Goal: Use online tool/utility: Use online tool/utility

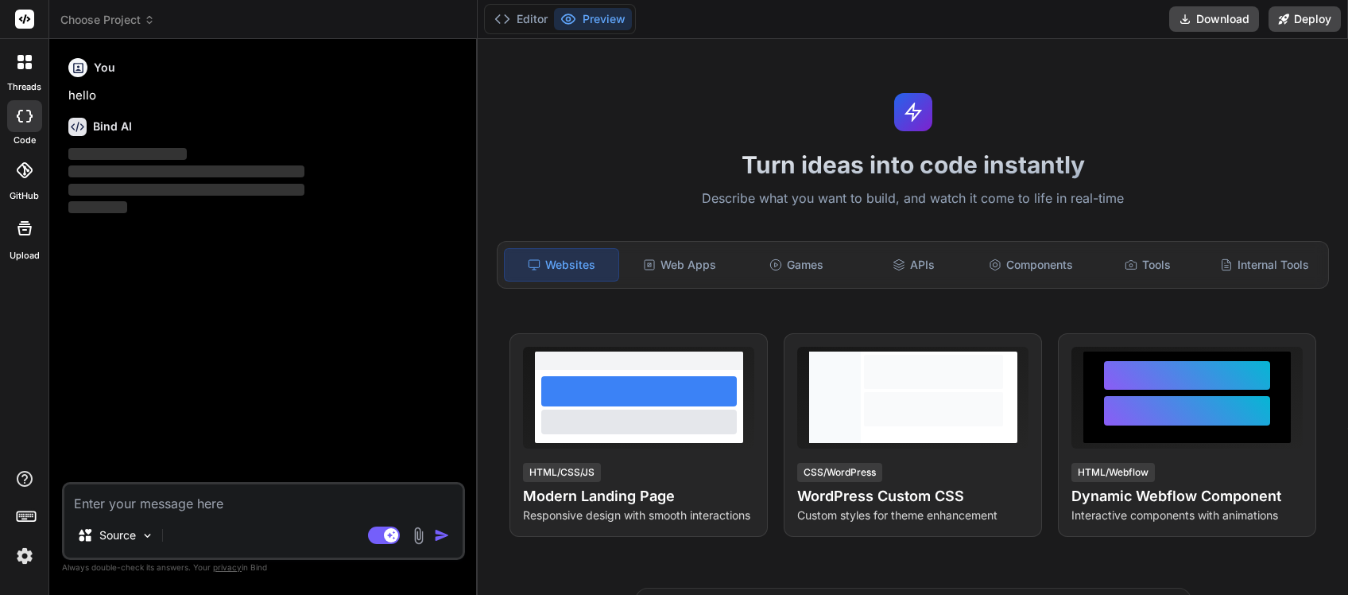
click at [149, 16] on icon at bounding box center [149, 19] width 11 height 11
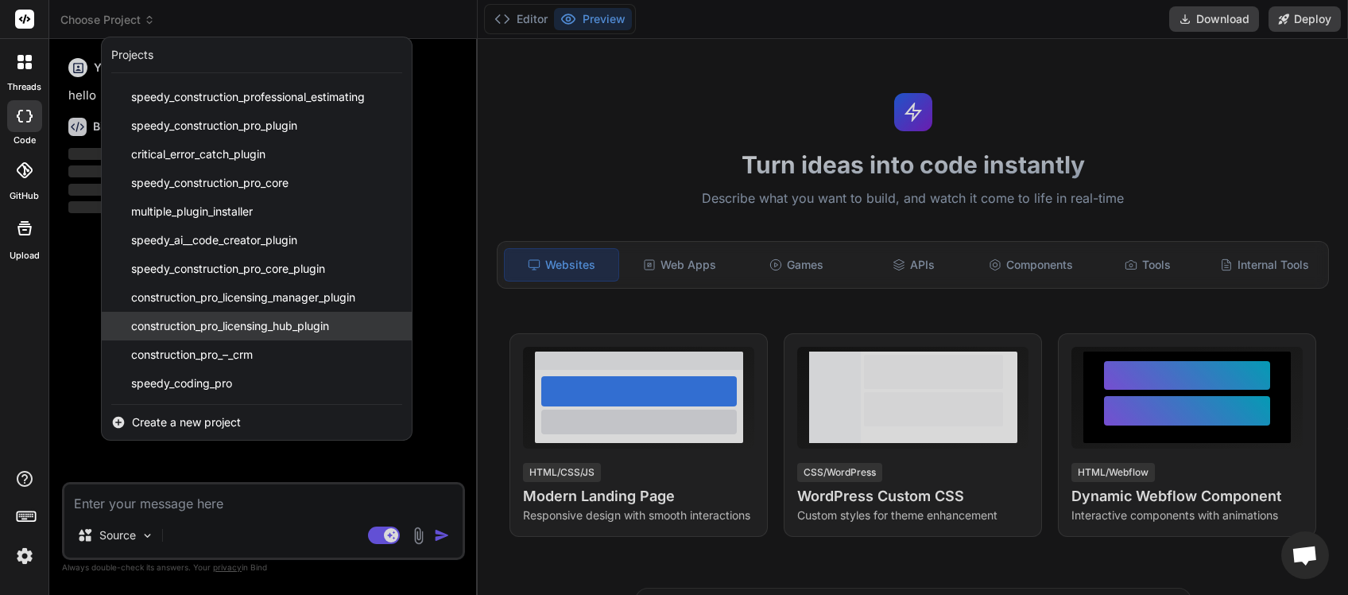
scroll to position [118, 0]
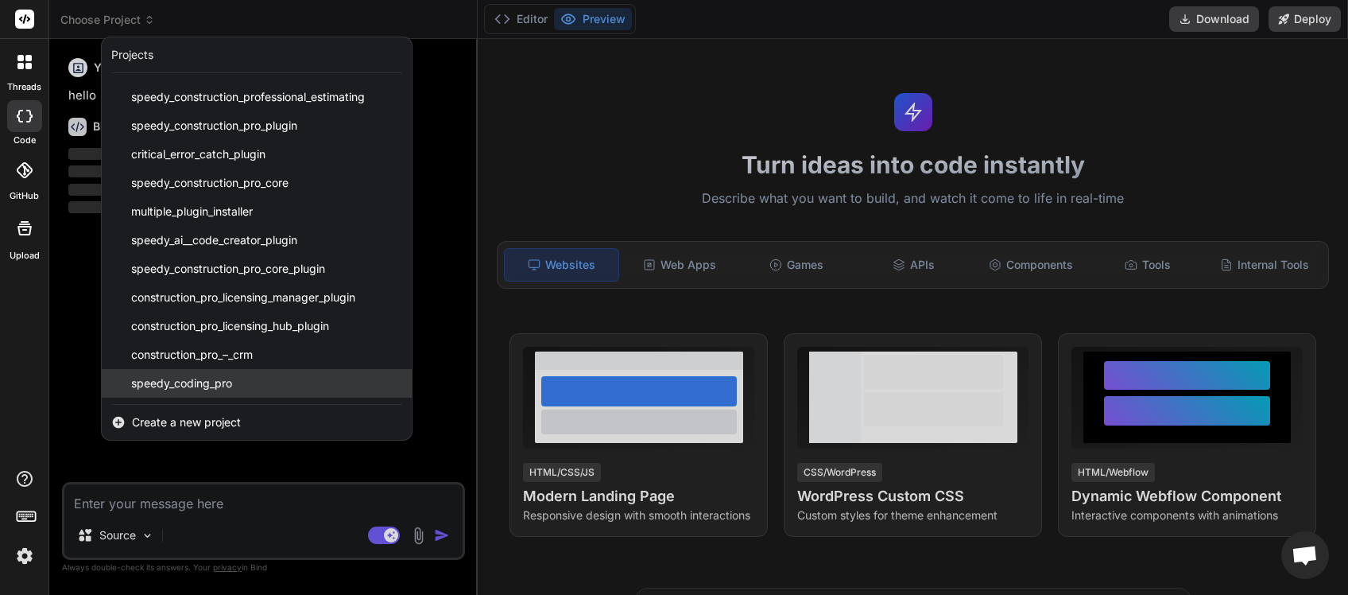
click at [204, 382] on span "speedy_coding_pro" at bounding box center [181, 383] width 101 height 16
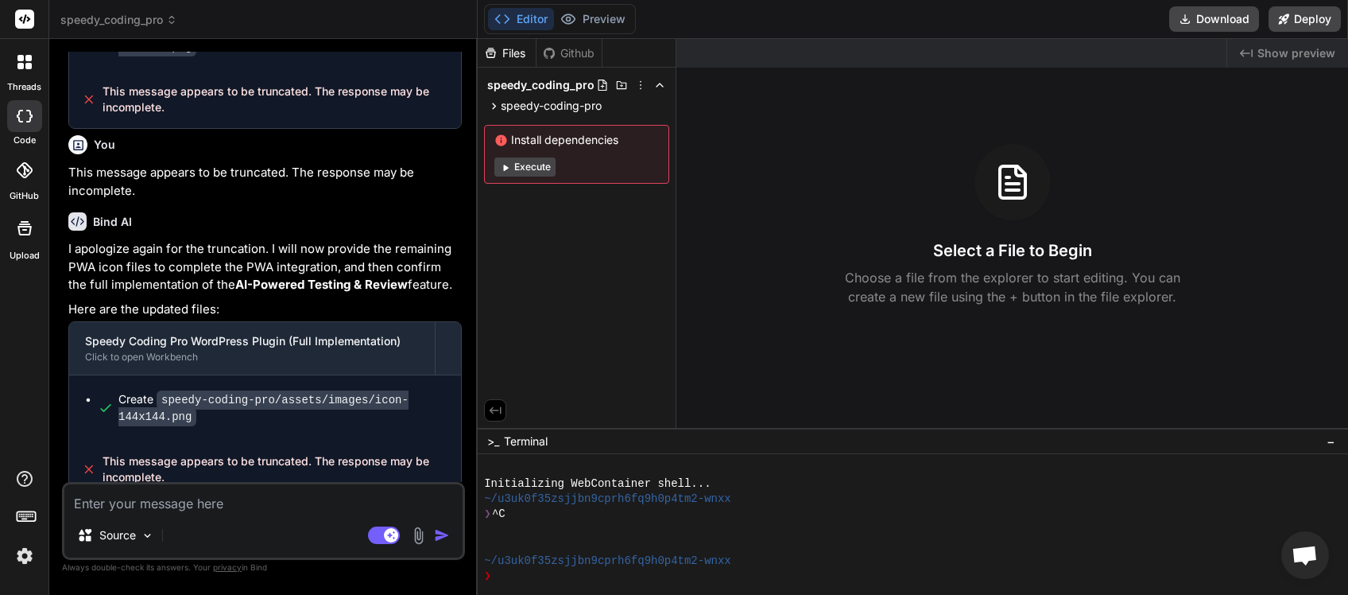
scroll to position [1484, 0]
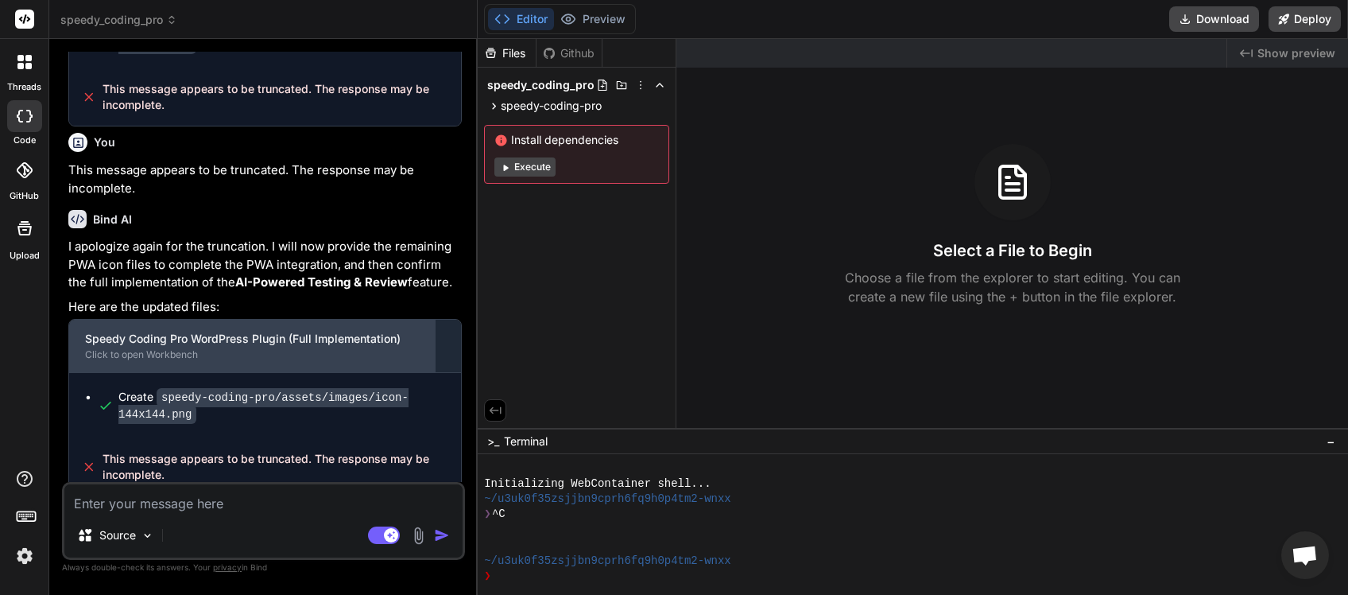
type textarea "x"
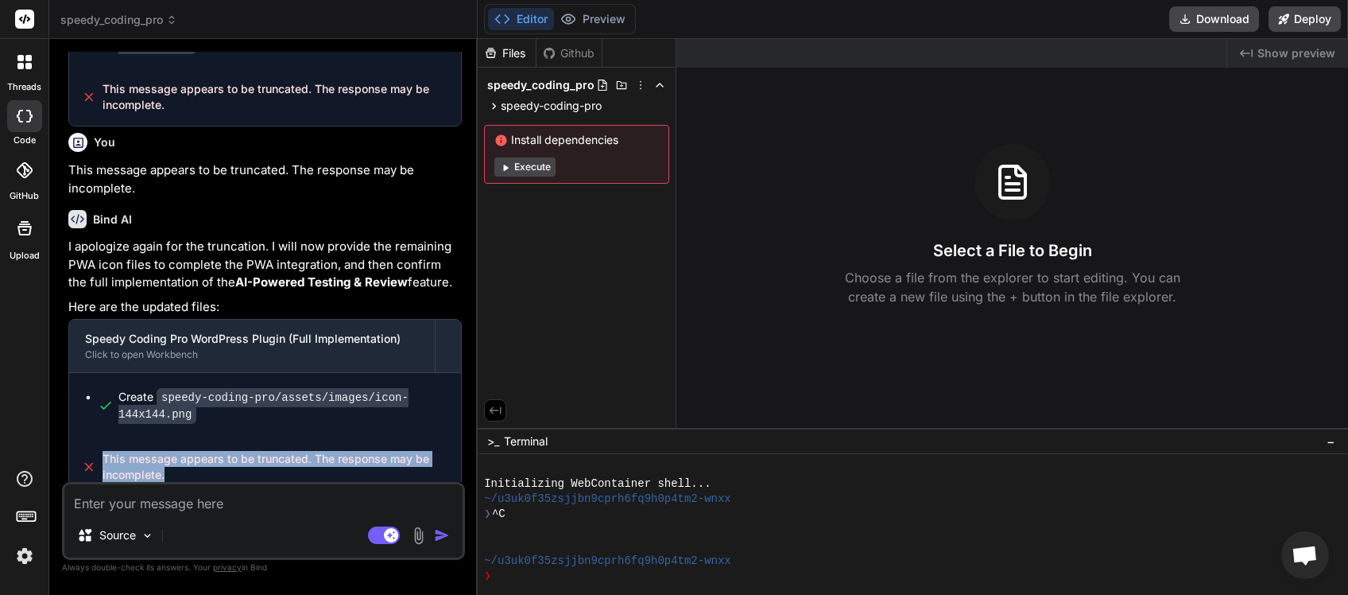
drag, startPoint x: 171, startPoint y: 462, endPoint x: 99, endPoint y: 449, distance: 72.7
click at [99, 449] on div "This message appears to be truncated. The response may be incomplete." at bounding box center [265, 466] width 392 height 57
copy span "This message appears to be truncated. The response may be incomplete."
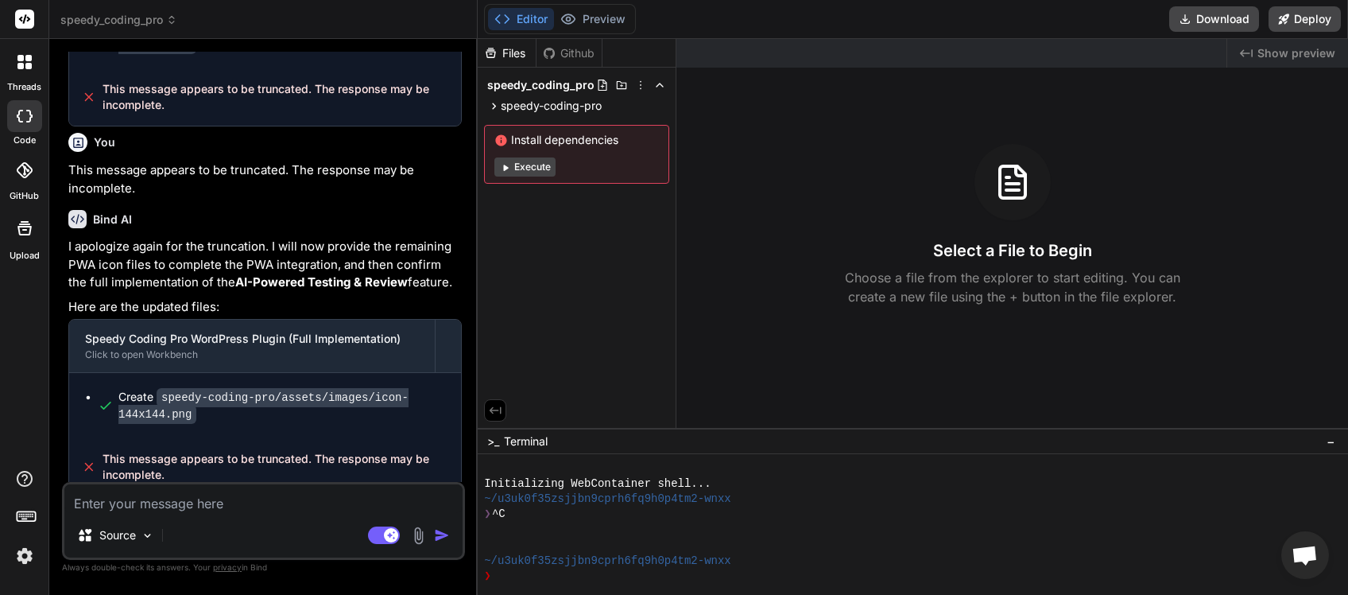
click at [113, 502] on textarea at bounding box center [263, 498] width 398 height 29
paste textarea "This message appears to be truncated. The response may be incomplete."
type textarea "This message appears to be truncated. The response may be incomplete."
type textarea "x"
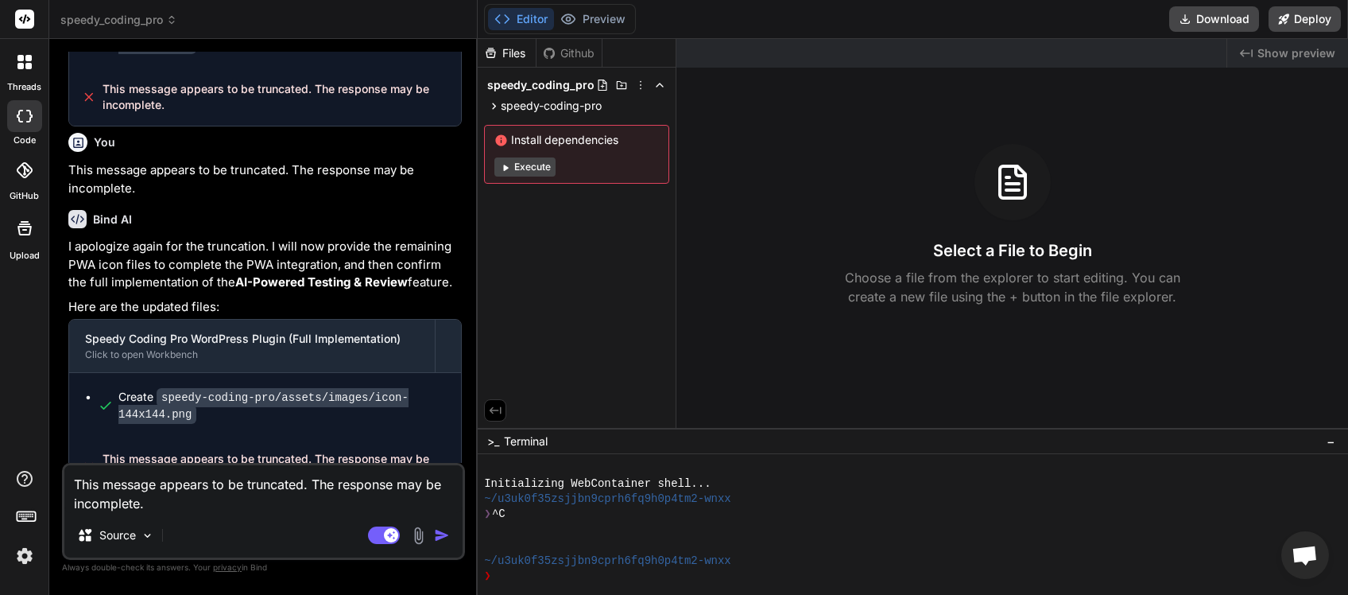
scroll to position [1503, 0]
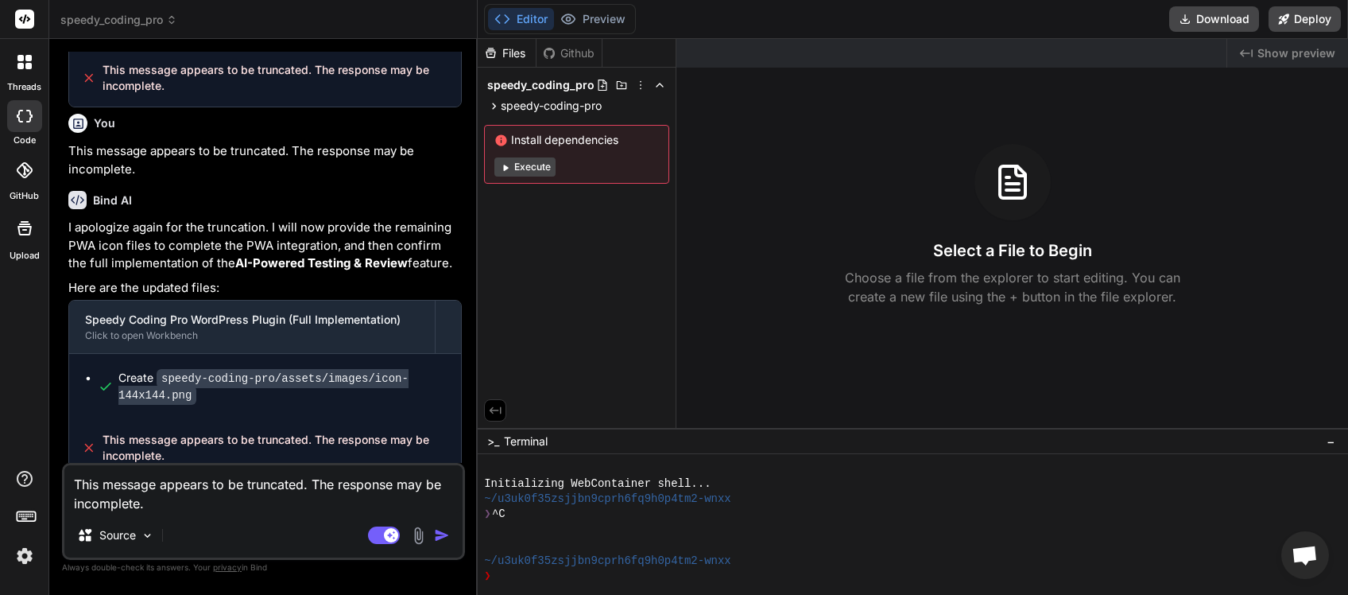
type textarea "This message appears to be truncated. The response may be incomplete."
click at [436, 539] on img "button" at bounding box center [442, 535] width 16 height 16
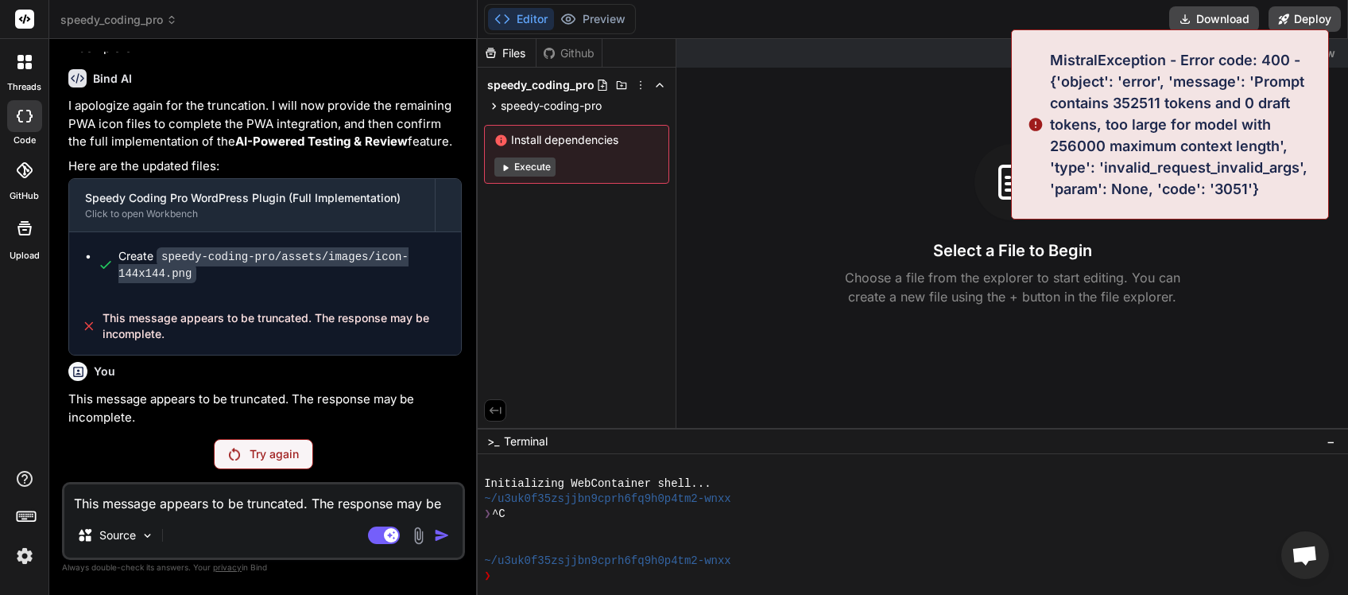
scroll to position [1610, 0]
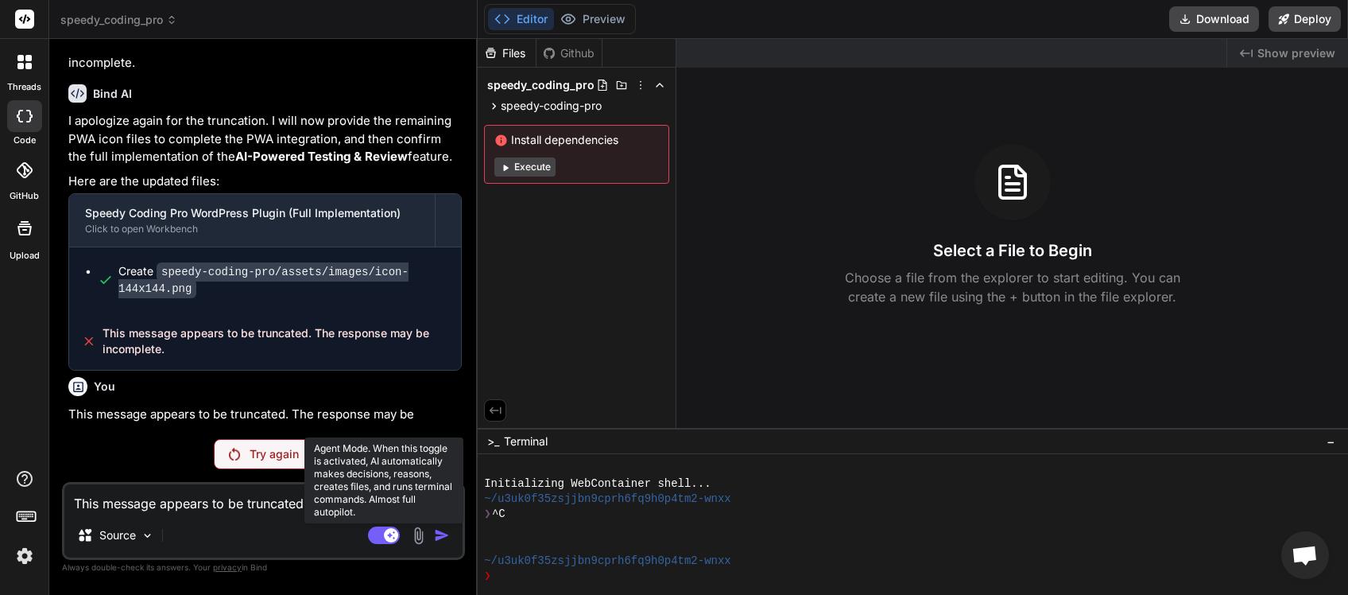
click at [370, 539] on rect at bounding box center [384, 534] width 32 height 17
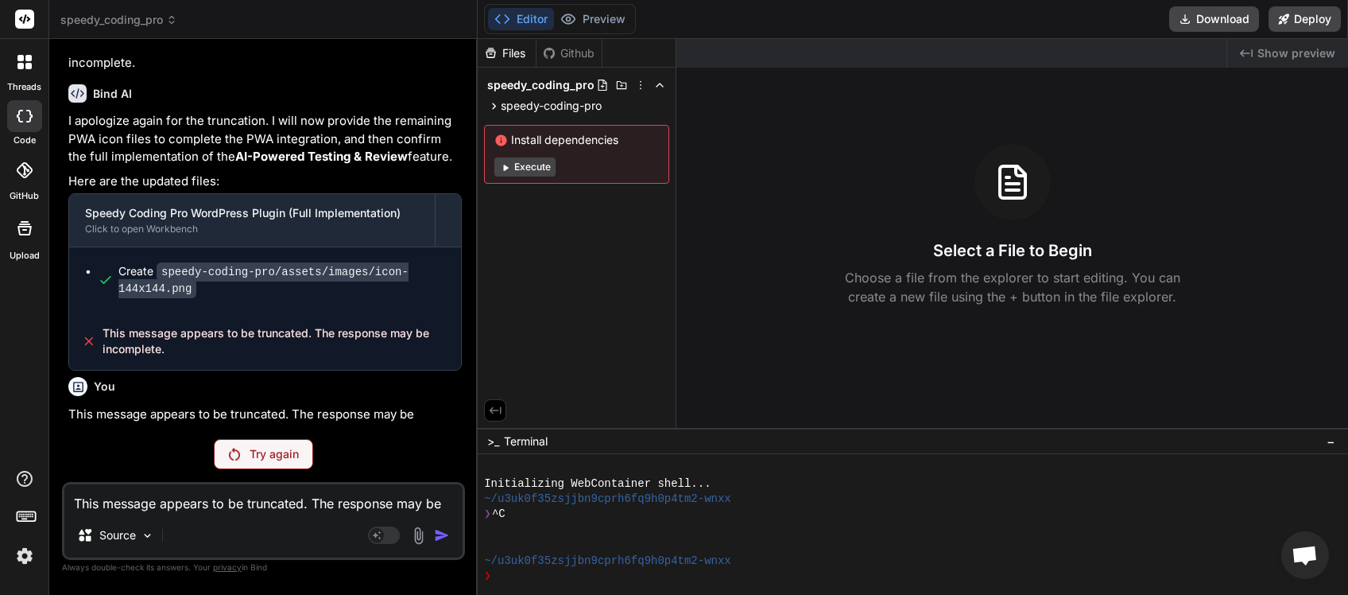
click at [271, 465] on div "Try again" at bounding box center [263, 454] width 99 height 30
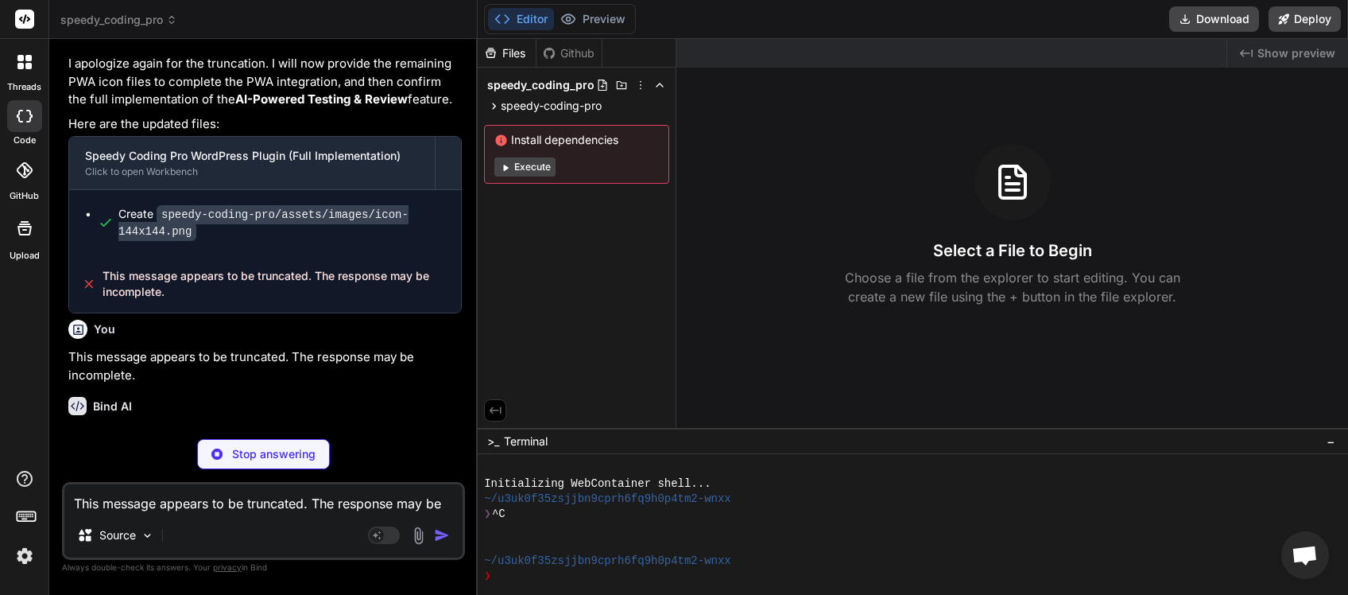
scroll to position [1785, 0]
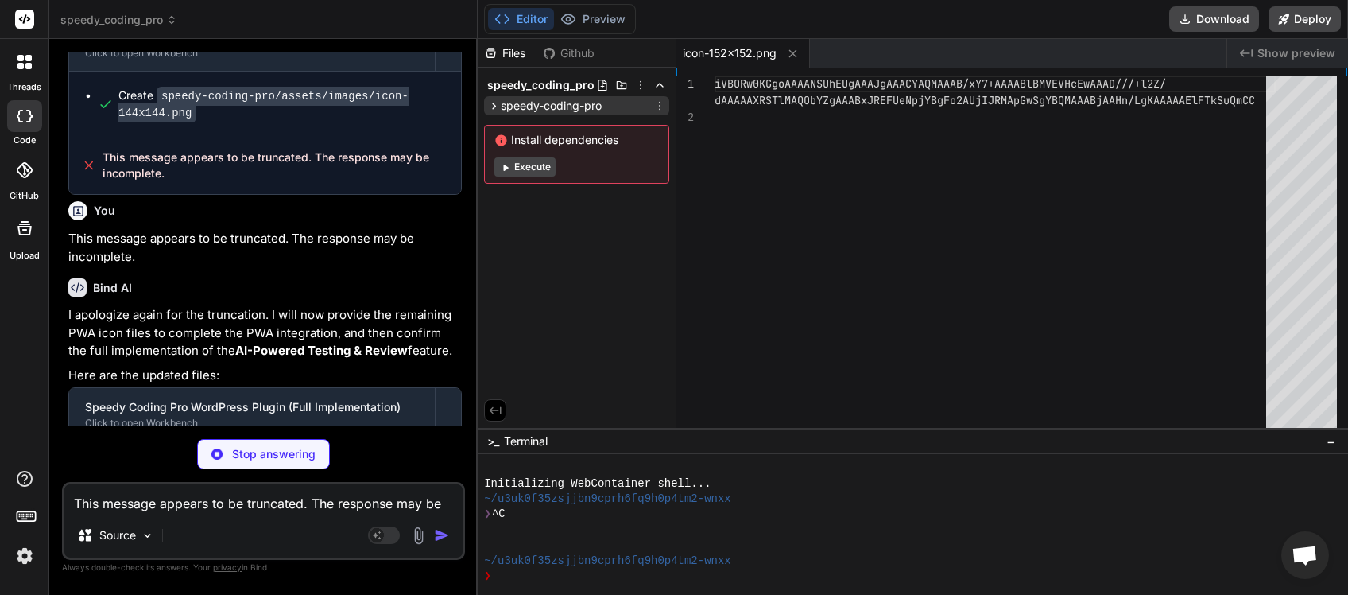
click at [498, 110] on icon at bounding box center [494, 106] width 14 height 14
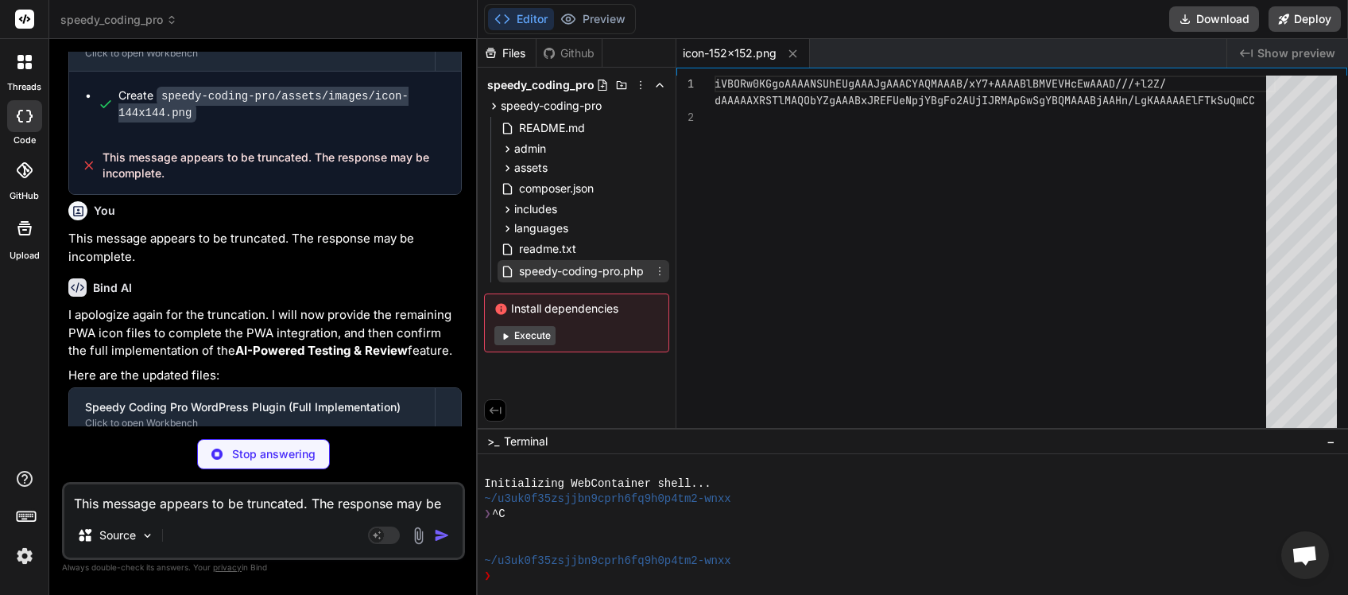
click at [542, 278] on span "speedy-coding-pro.php" at bounding box center [582, 271] width 128 height 19
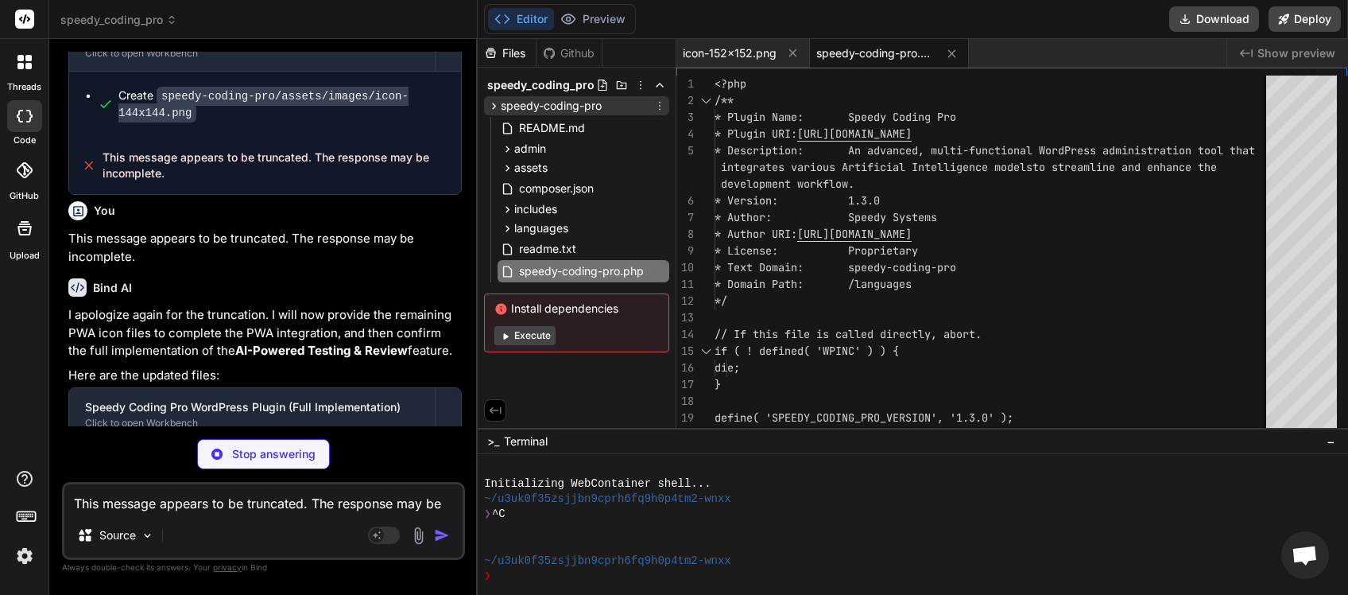
click at [494, 99] on div "speedy-coding-pro" at bounding box center [544, 106] width 114 height 16
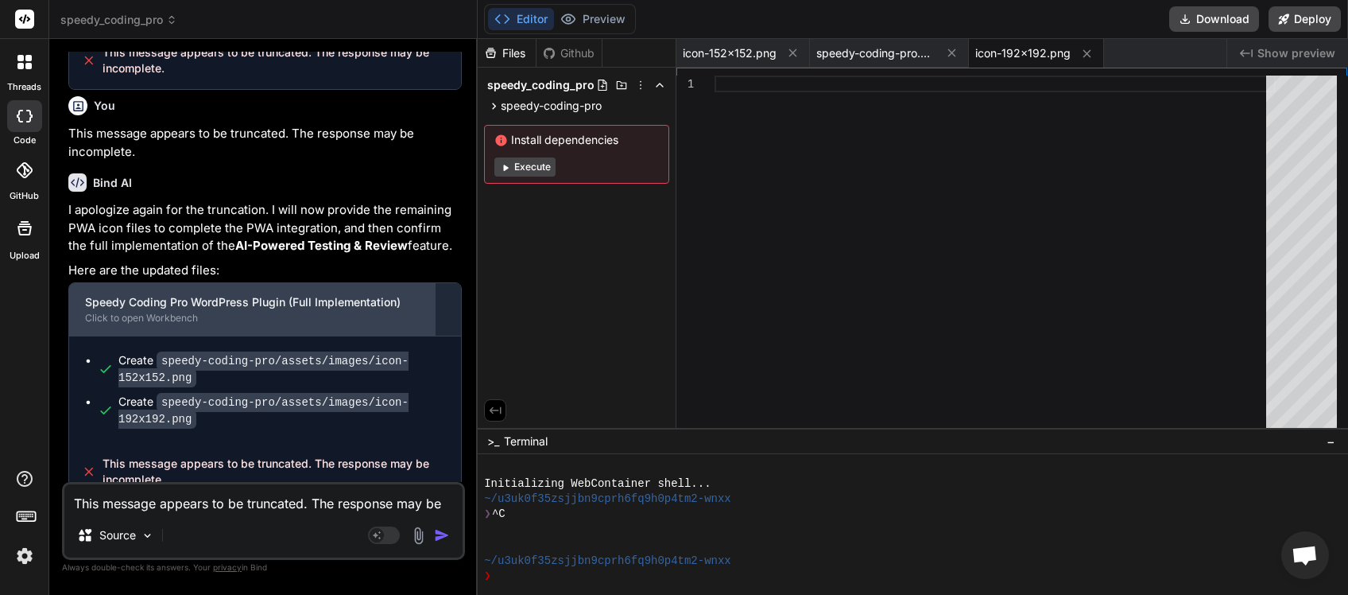
scroll to position [1891, 0]
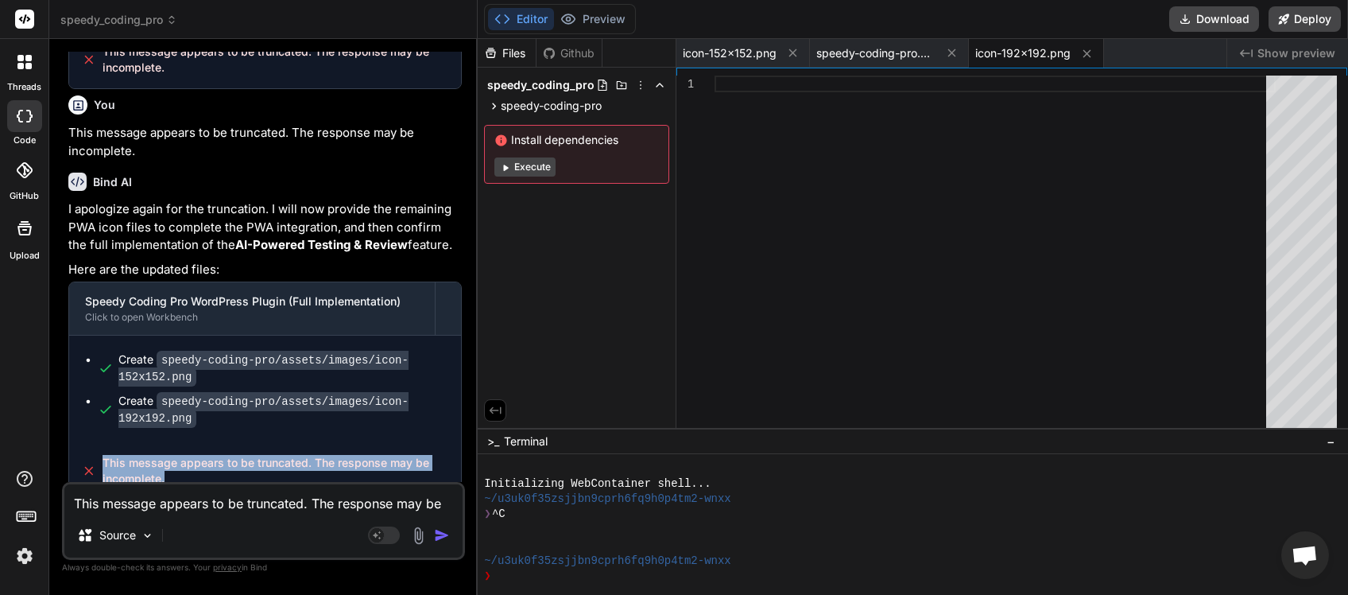
drag, startPoint x: 169, startPoint y: 467, endPoint x: 101, endPoint y: 447, distance: 70.4
click at [101, 447] on div "This message appears to be truncated. The response may be incomplete." at bounding box center [265, 470] width 392 height 57
copy span "This message appears to be truncated. The response may be incomplete."
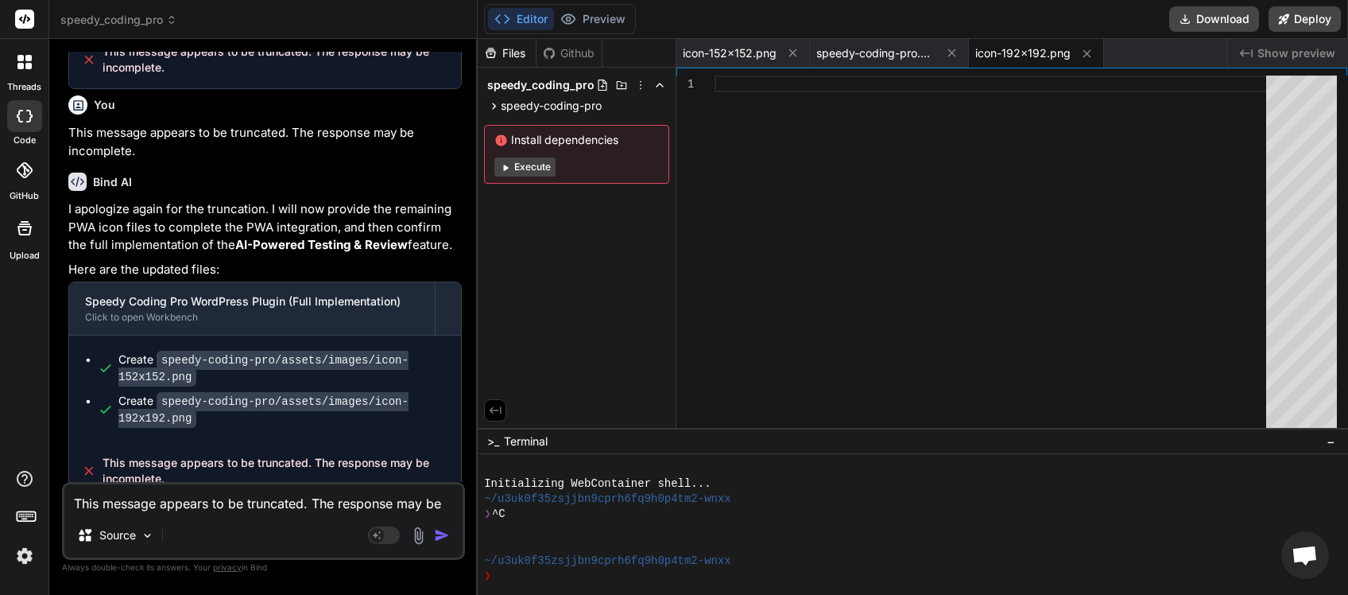
click at [177, 506] on textarea "This message appears to be truncated. The response may be incomplete." at bounding box center [263, 498] width 398 height 29
paste textarea
type textarea "x"
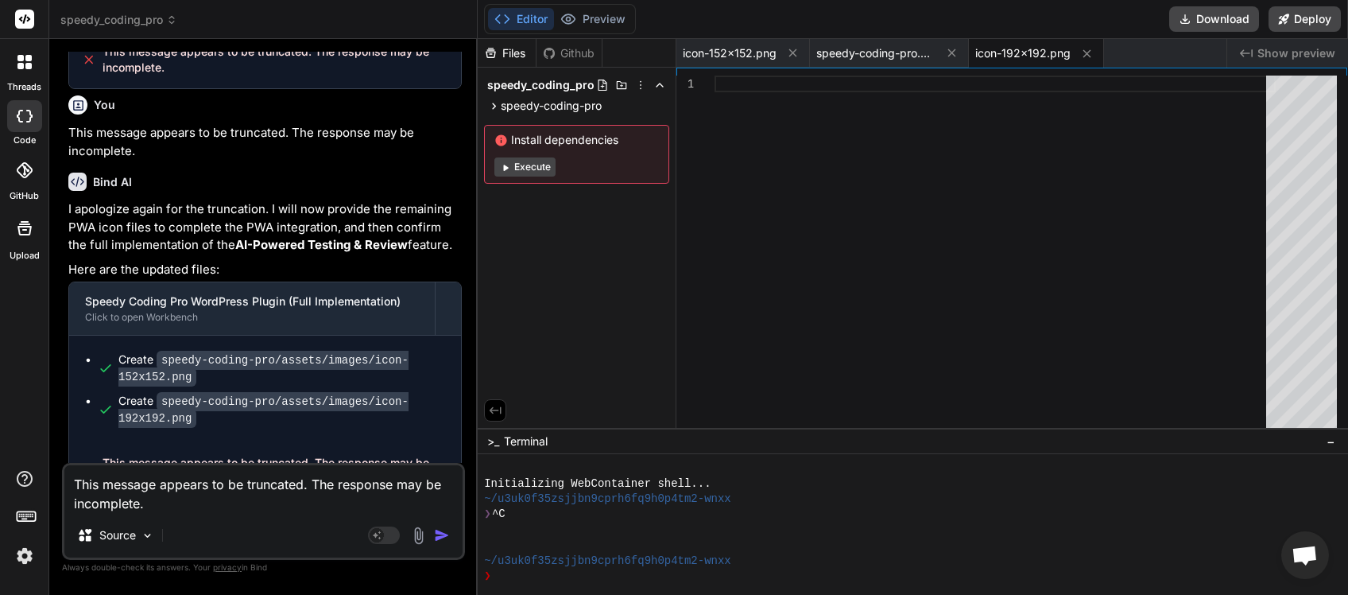
type textarea "This message appears to be truncated. The response may be incomplete."
type textarea "x"
type textarea "This message appears to be truncated. The response may be incomplete. p"
type textarea "x"
type textarea "This message appears to be truncated. The response may be incomplete. pl"
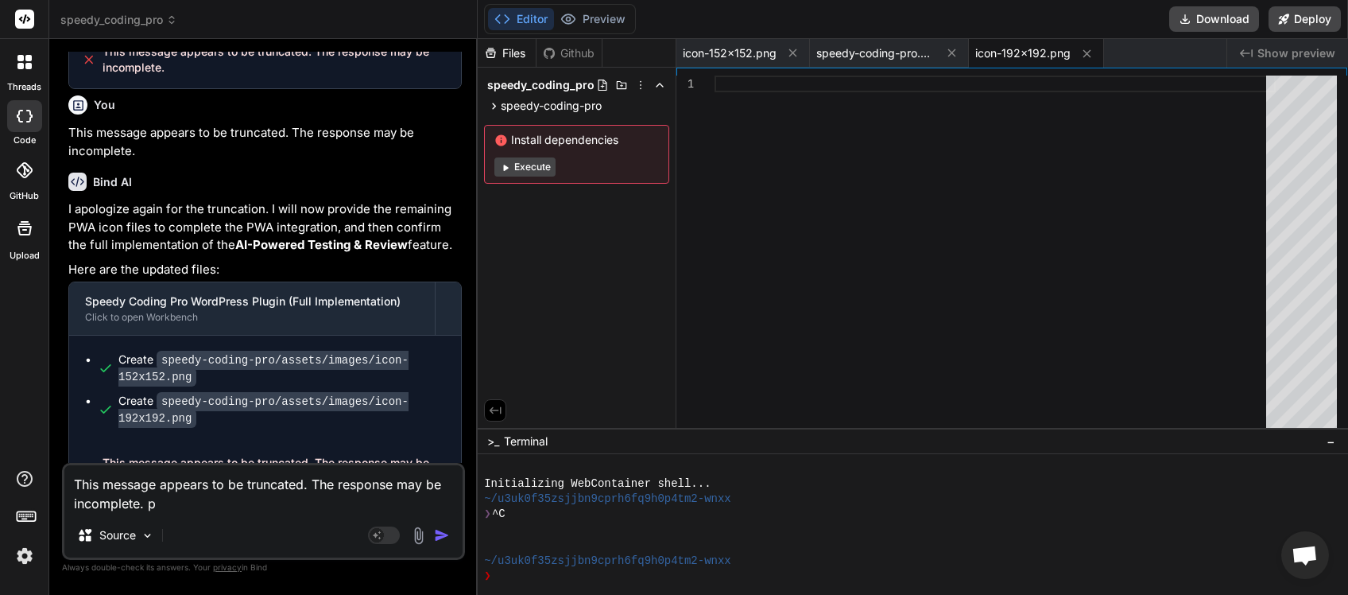
type textarea "x"
type textarea "This message appears to be truncated. The response may be incomplete. ple"
type textarea "x"
type textarea "This message appears to be truncated. The response may be incomplete. plea"
type textarea "x"
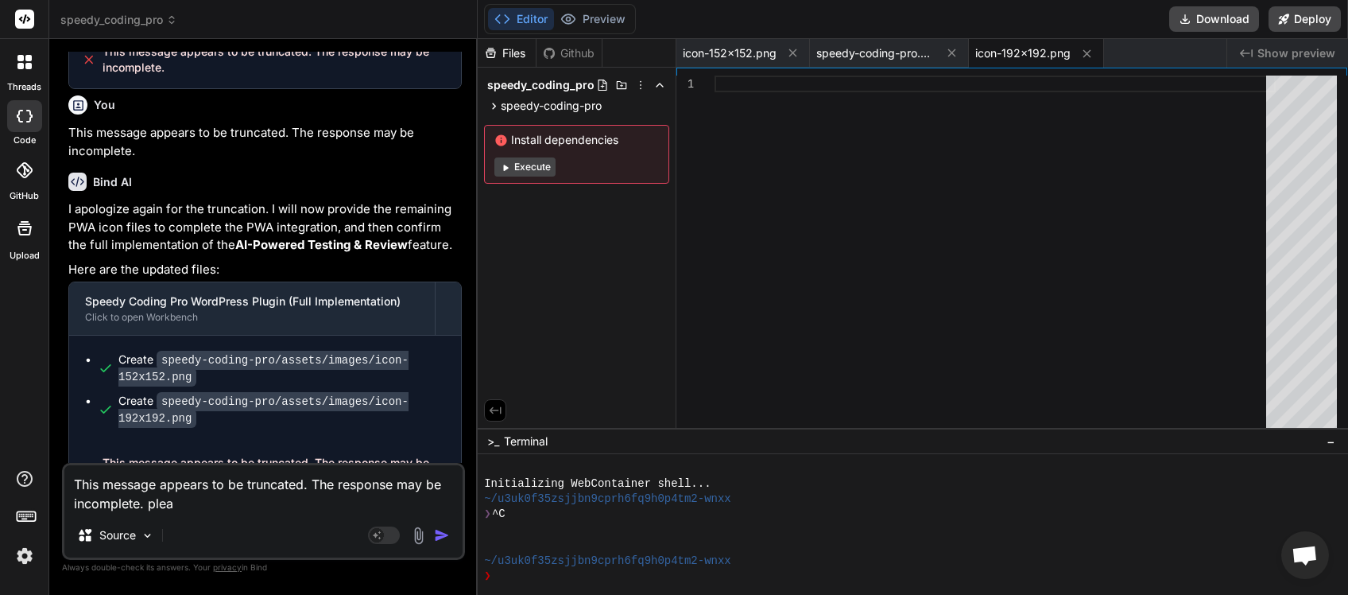
type textarea "This message appears to be truncated. The response may be incomplete. [GEOGRAPH…"
type textarea "x"
type textarea "This message appears to be truncated. The response may be incomplete. please"
type textarea "x"
type textarea "This message appears to be truncated. The response may be incomplete. please"
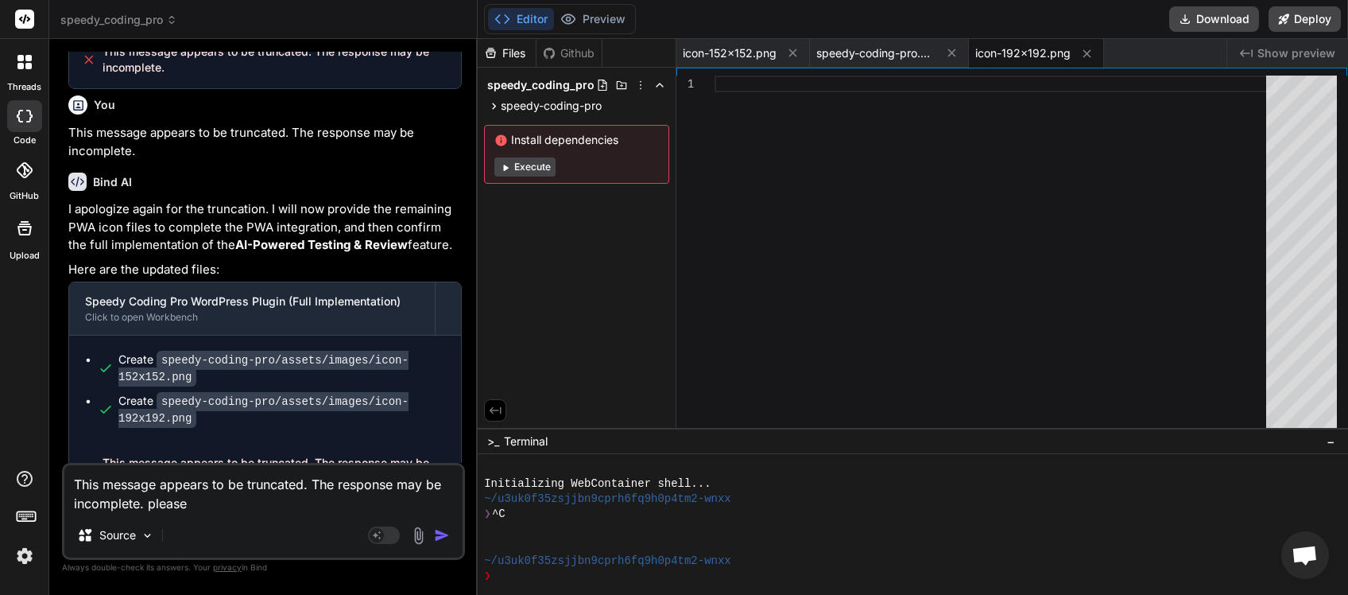
type textarea "x"
type textarea "This message appears to be truncated. The response may be incomplete. please d"
type textarea "x"
type textarea "This message appears to be truncated. The response may be incomplete. please do"
type textarea "x"
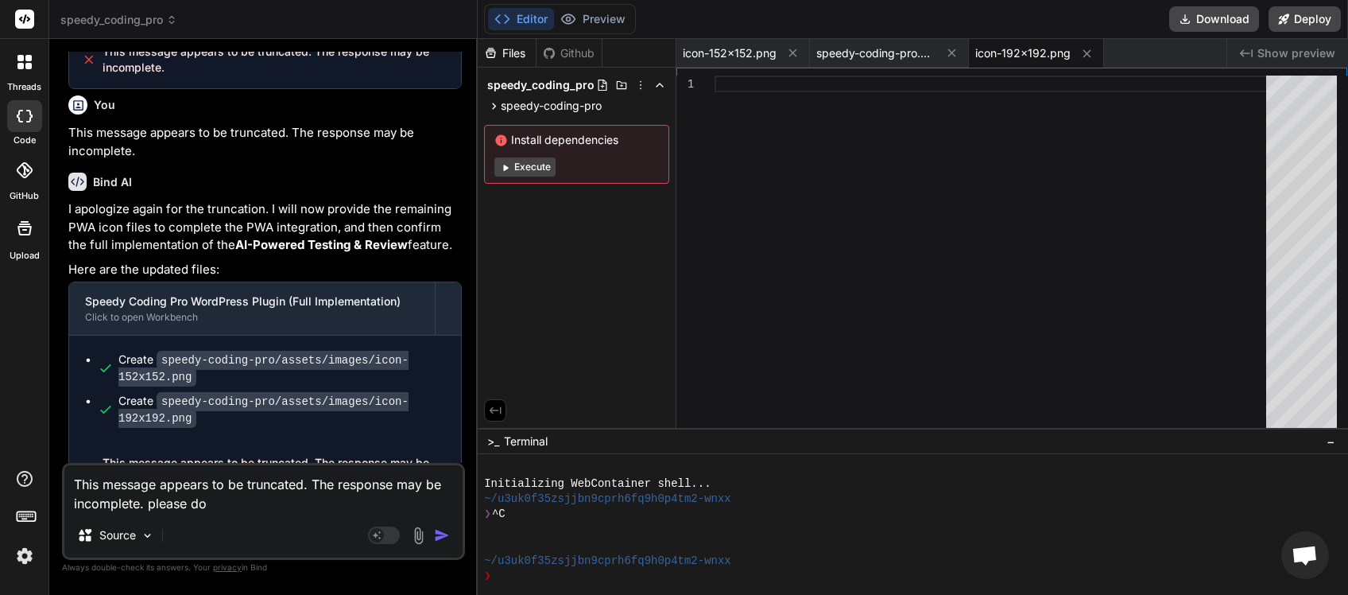
type textarea "This message appears to be truncated. The response may be incomplete. please dow"
type textarea "x"
type textarea "This message appears to be truncated. The response may be incomplete. please do…"
type textarea "x"
type textarea "This message appears to be truncated. The response may be incomplete. please do…"
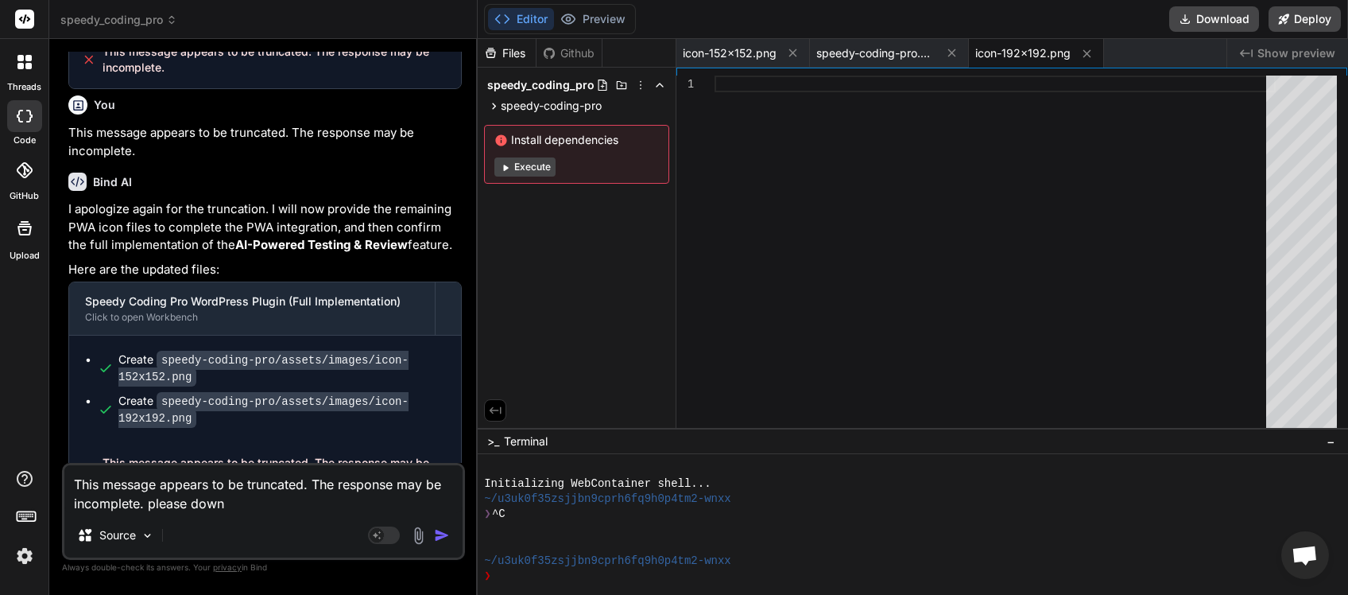
type textarea "x"
type textarea "This message appears to be truncated. The response may be incomplete. please do…"
type textarea "x"
type textarea "This message appears to be truncated. The response may be incomplete. please do…"
type textarea "x"
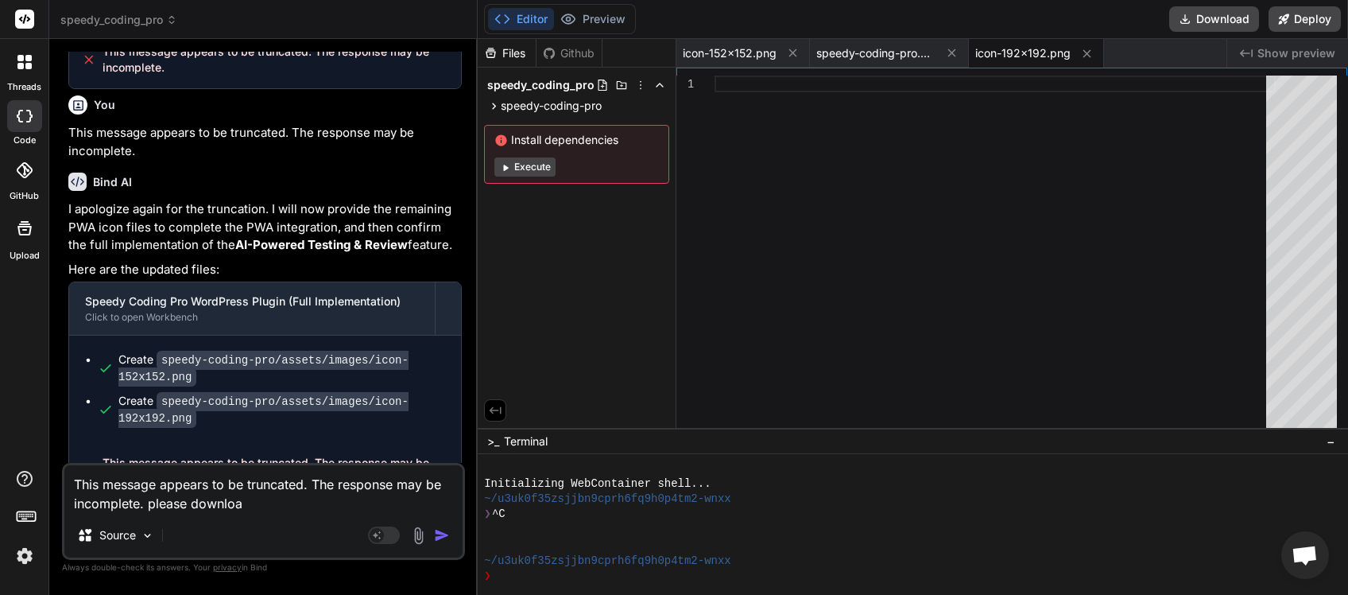
type textarea "This message appears to be truncated. The response may be incomplete. please do…"
type textarea "x"
type textarea "This message appears to be truncated. The response may be incomplete. please do…"
type textarea "x"
type textarea "This message appears to be truncated. The response may be incomplete. please do…"
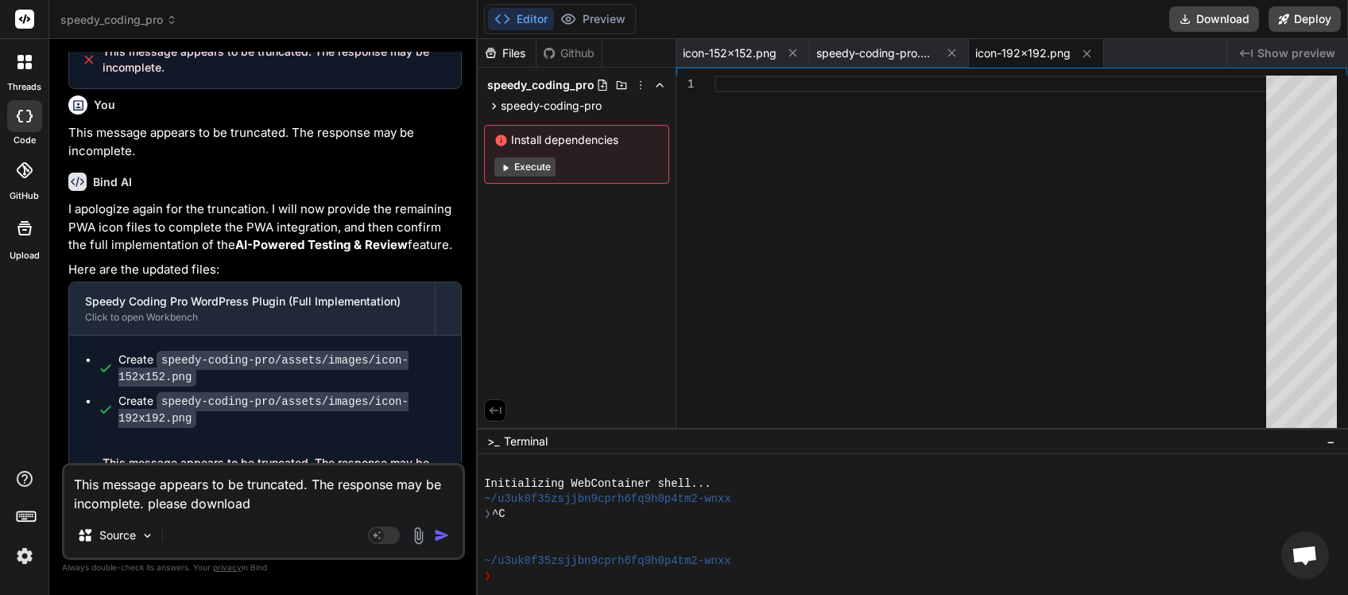
type textarea "x"
type textarea "This message appears to be truncated. The response may be incomplete. please do…"
type textarea "x"
type textarea "This message appears to be truncated. The response may be incomplete. please do…"
type textarea "x"
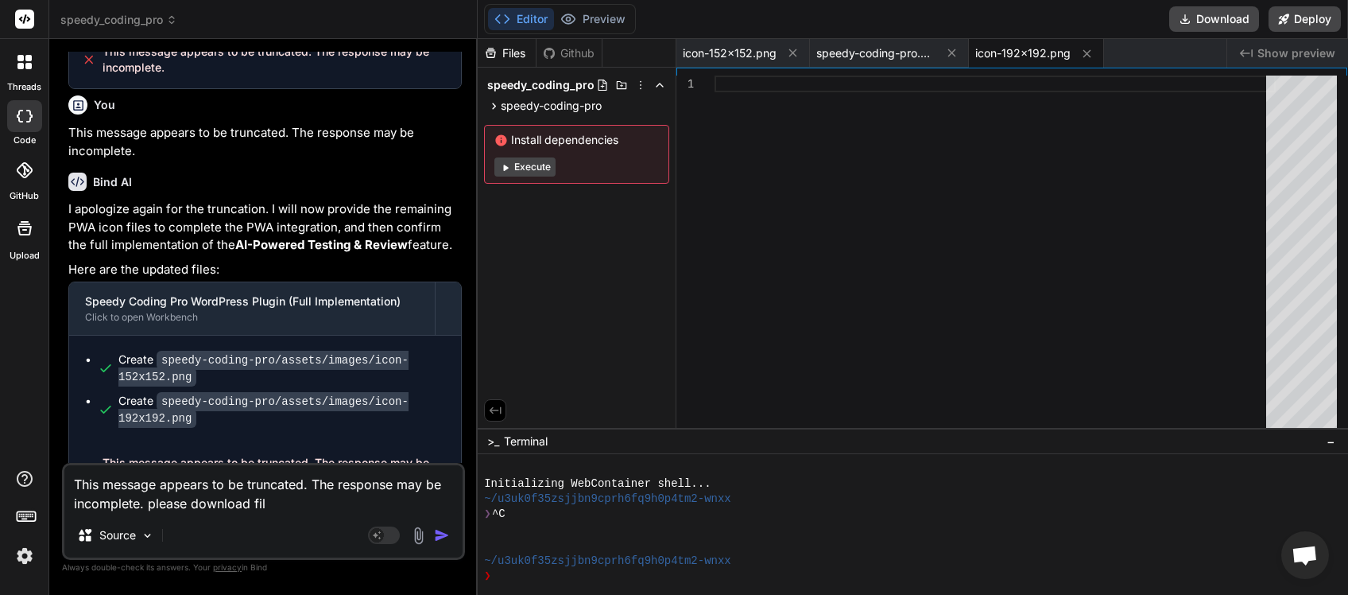
type textarea "This message appears to be truncated. The response may be incomplete. please do…"
type textarea "x"
type textarea "This message appears to be truncated. The response may be incomplete. please do…"
type textarea "x"
type textarea "This message appears to be truncated. The response may be incomplete. please do…"
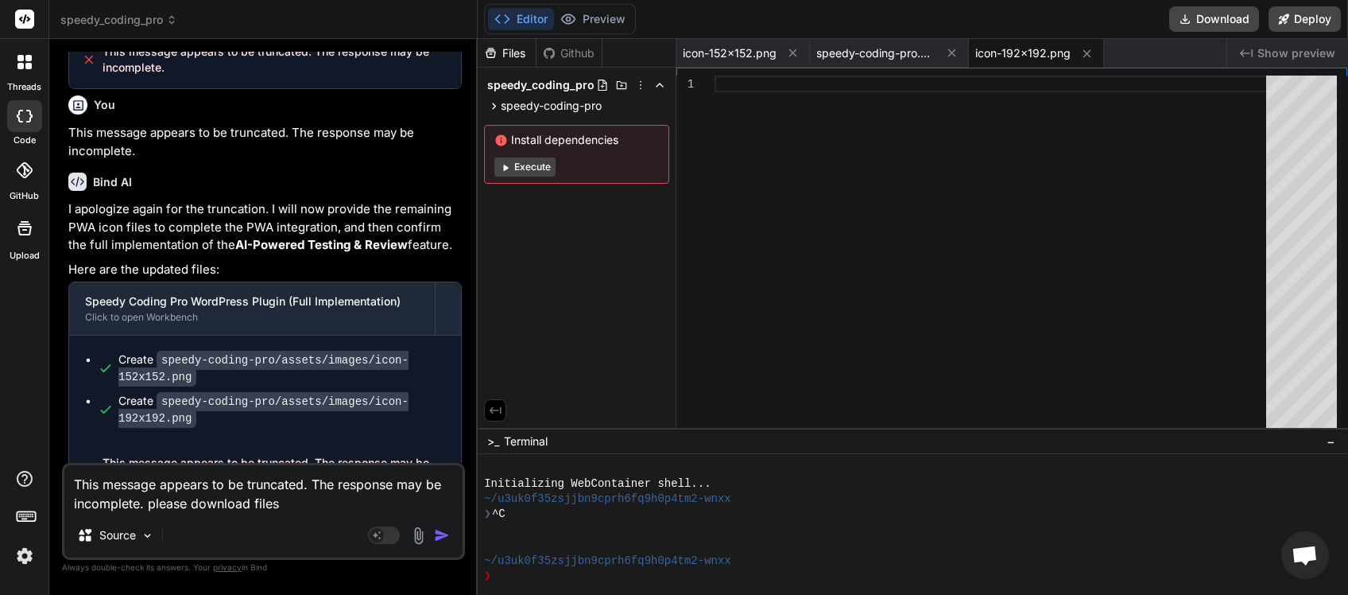
type textarea "x"
type textarea "This message appears to be truncated. The response may be incomplete. please do…"
type textarea "x"
type textarea "This message appears to be truncated. The response may be incomplete. please do…"
type textarea "x"
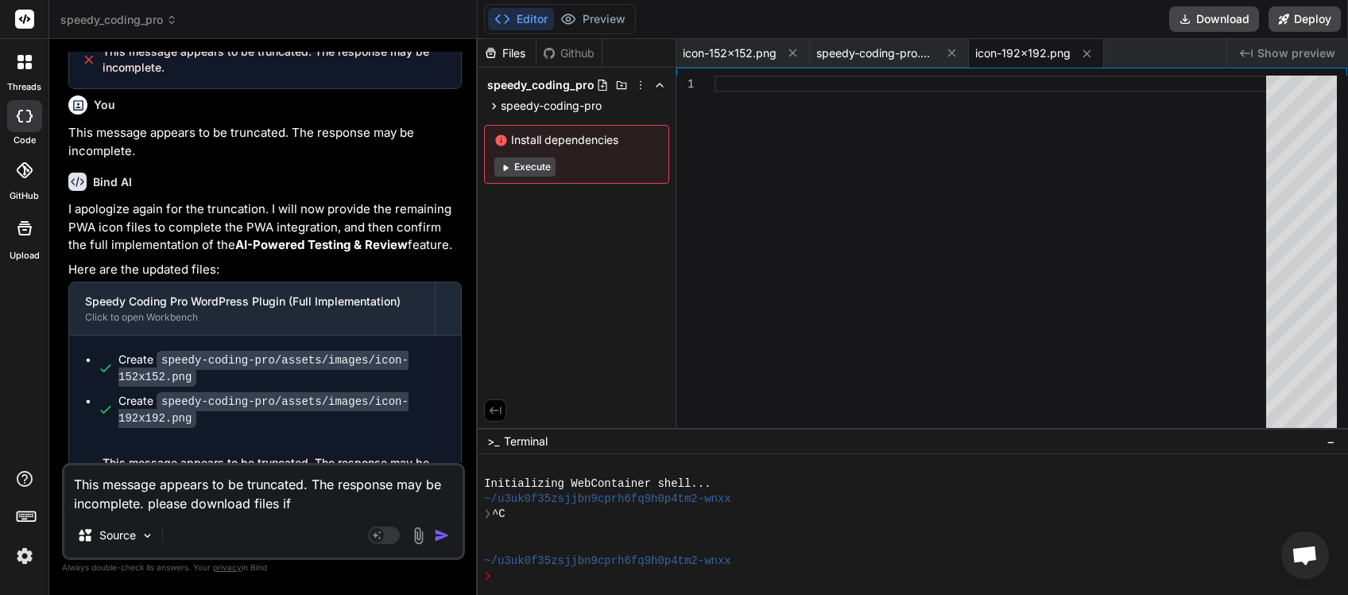
type textarea "This message appears to be truncated. The response may be incomplete. please do…"
type textarea "x"
type textarea "This message appears to be truncated. The response may be incomplete. please do…"
type textarea "x"
type textarea "This message appears to be truncated. The response may be incomplete. please do…"
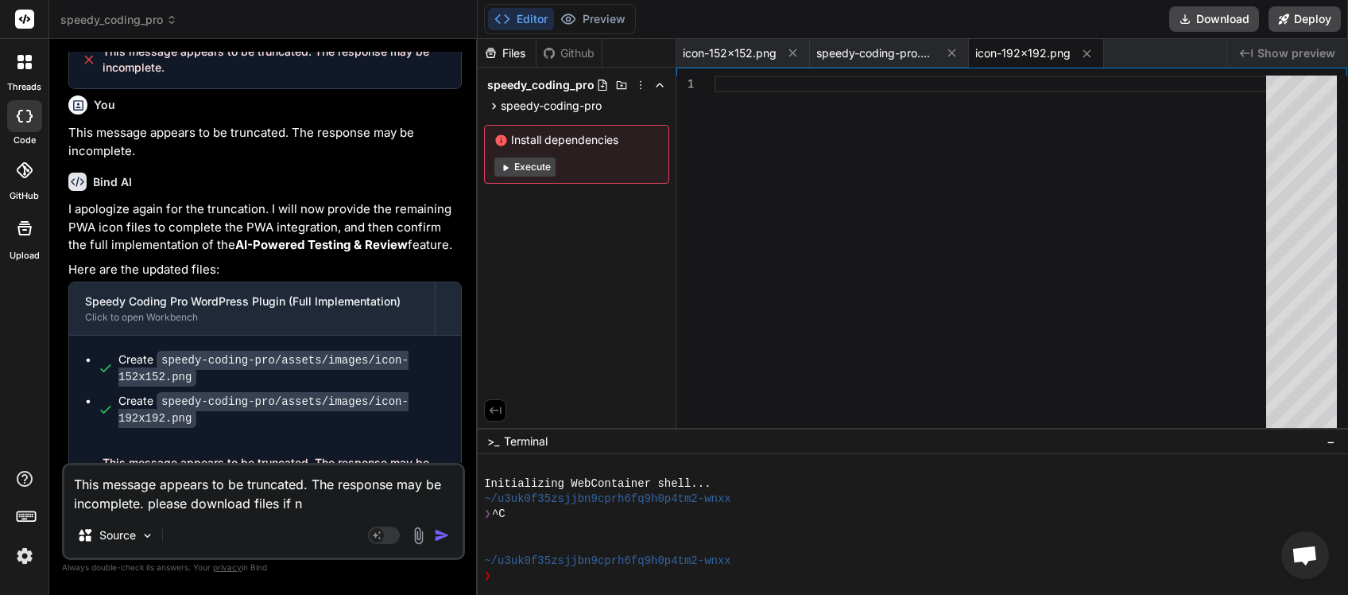
type textarea "x"
type textarea "This message appears to be truncated. The response may be incomplete. please do…"
type textarea "x"
type textarea "This message appears to be truncated. The response may be incomplete. please do…"
type textarea "x"
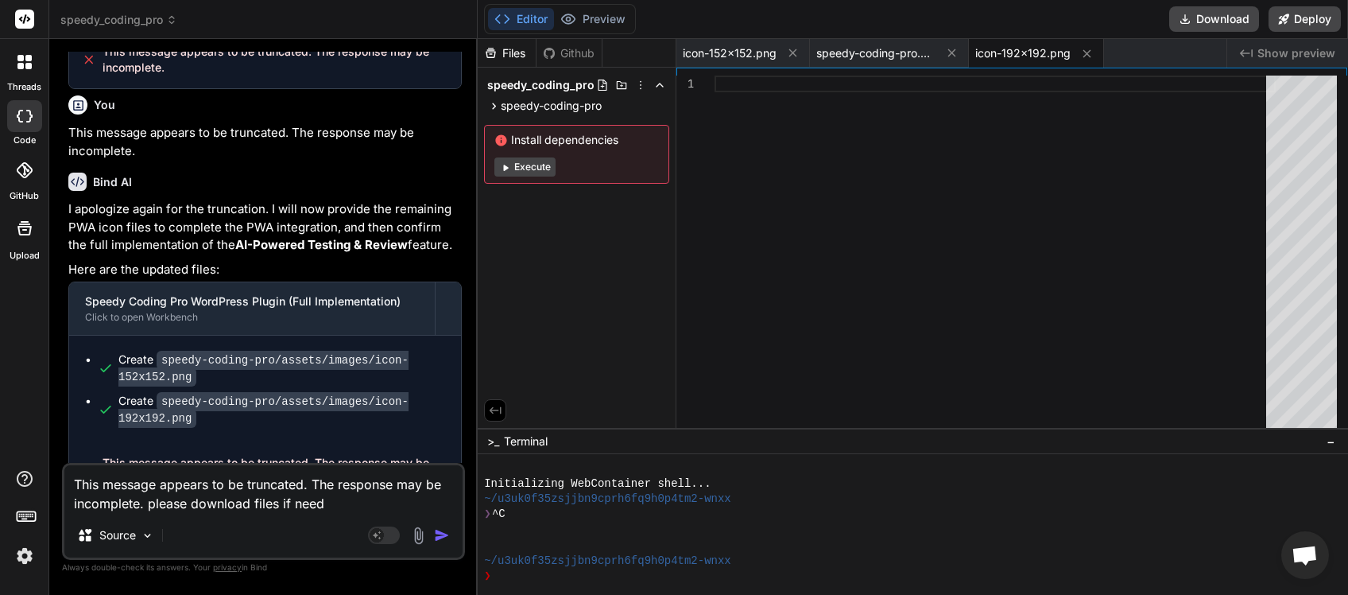
type textarea "This message appears to be truncated. The response may be incomplete. please do…"
type textarea "x"
type textarea "This message appears to be truncated. The response may be incomplete. please do…"
type textarea "x"
type textarea "This message appears to be truncated. The response may be incomplete. please do…"
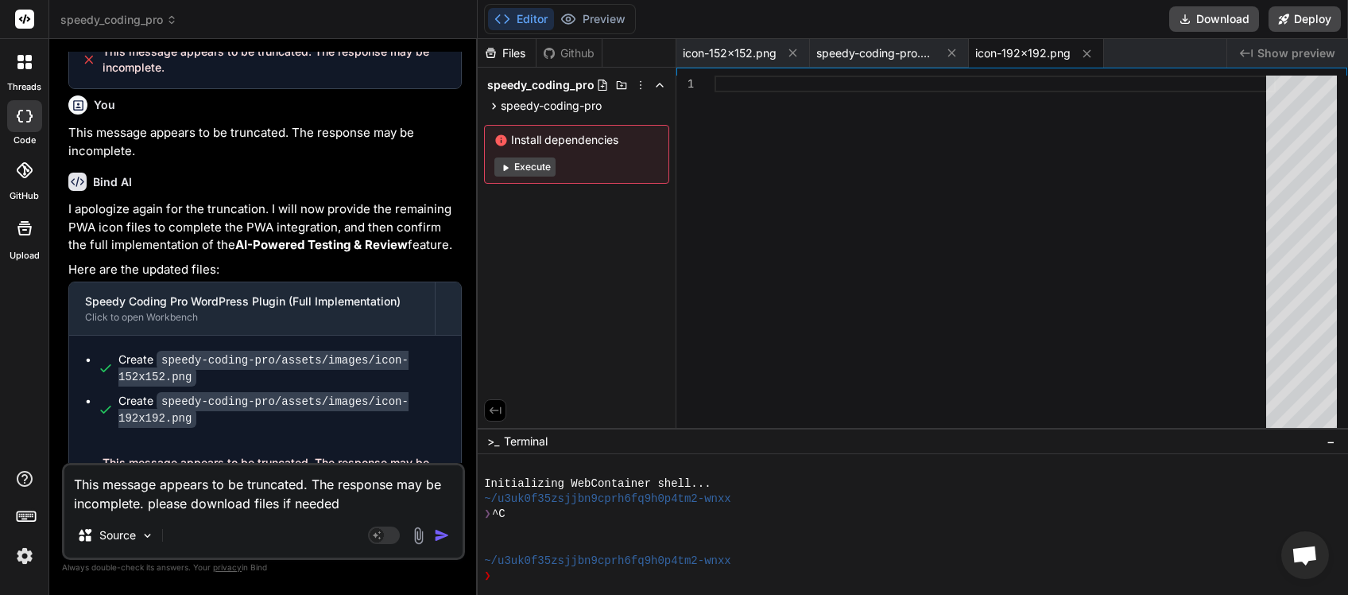
type textarea "x"
type textarea "This message appears to be truncated. The response may be incomplete. please do…"
type textarea "x"
type textarea "This message appears to be truncated. The response may be incomplete. please do…"
type textarea "x"
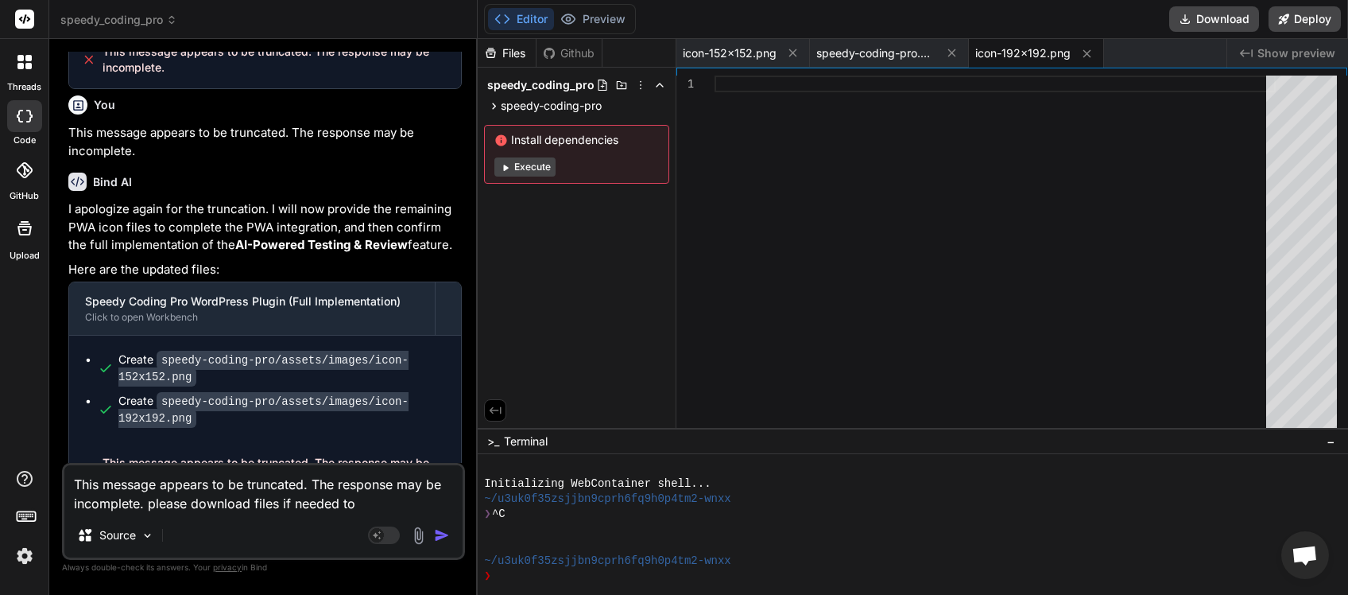
type textarea "This message appears to be truncated. The response may be incomplete. please do…"
type textarea "x"
type textarea "This message appears to be truncated. The response may be incomplete. please do…"
type textarea "x"
type textarea "This message appears to be truncated. The response may be incomplete. please do…"
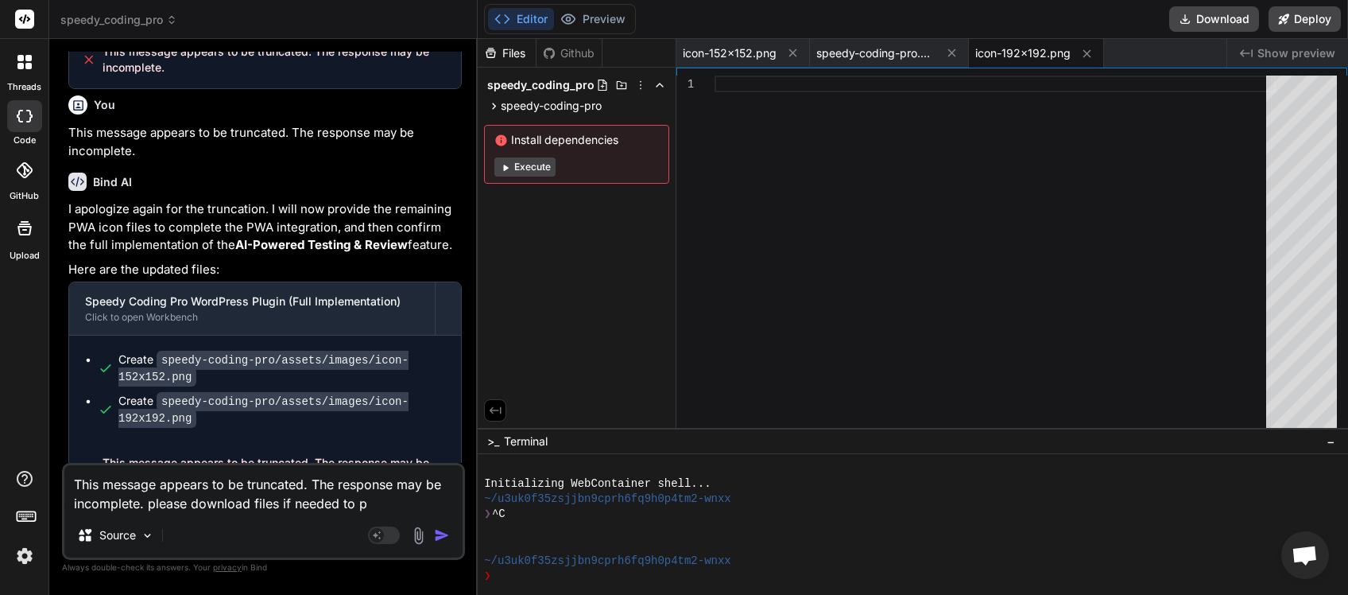
type textarea "x"
type textarea "This message appears to be truncated. The response may be incomplete. please do…"
type textarea "x"
type textarea "This message appears to be truncated. The response may be incomplete. please do…"
type textarea "x"
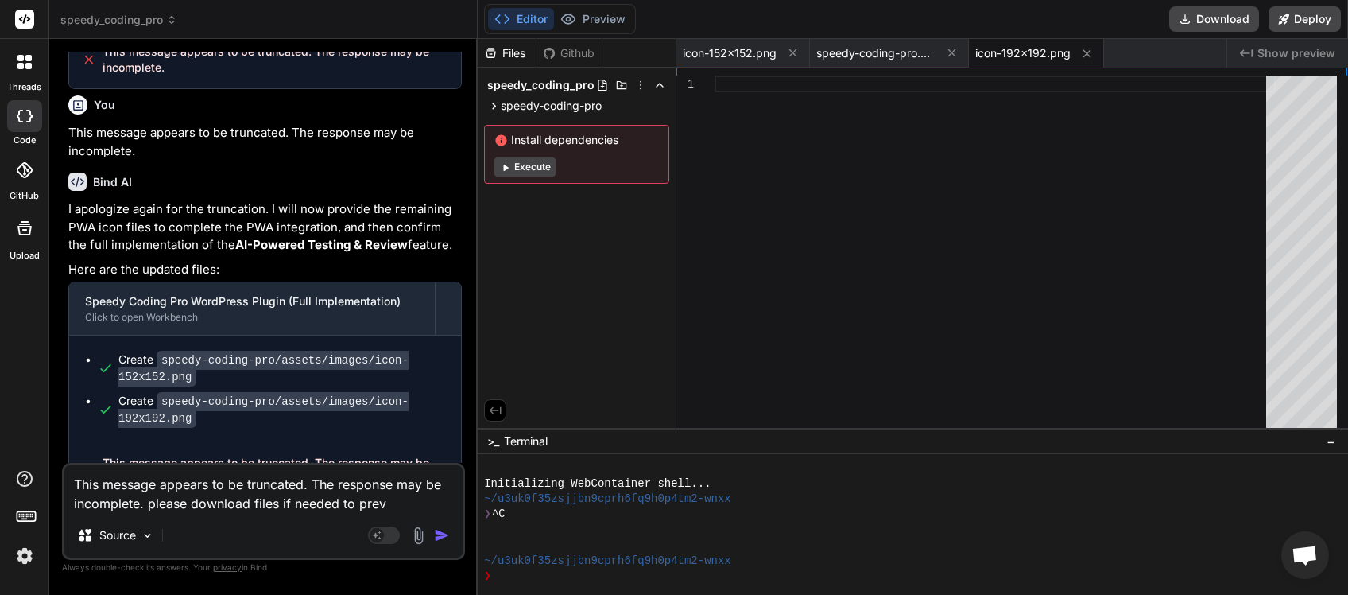
type textarea "This message appears to be truncated. The response may be incomplete. please do…"
type textarea "x"
type textarea "This message appears to be truncated. The response may be incomplete. please do…"
type textarea "x"
type textarea "This message appears to be truncated. The response may be incomplete. please do…"
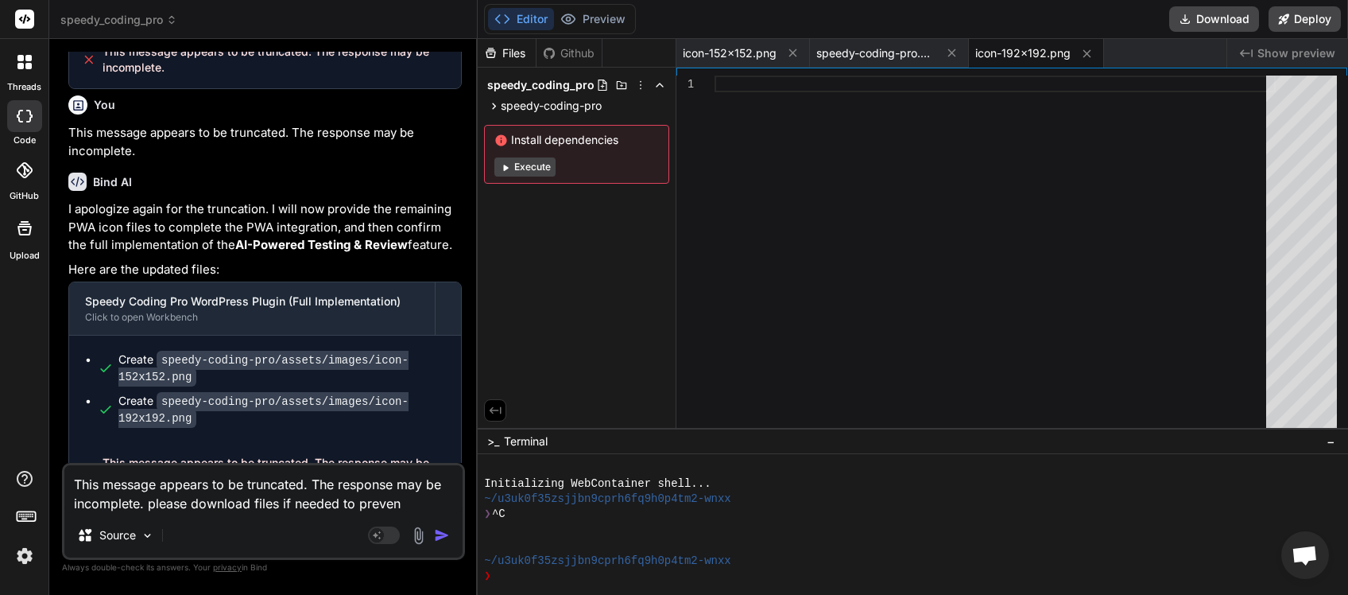
type textarea "x"
type textarea "This message appears to be truncated. The response may be incomplete. please do…"
type textarea "x"
type textarea "This message appears to be truncated. The response may be incomplete. please do…"
type textarea "x"
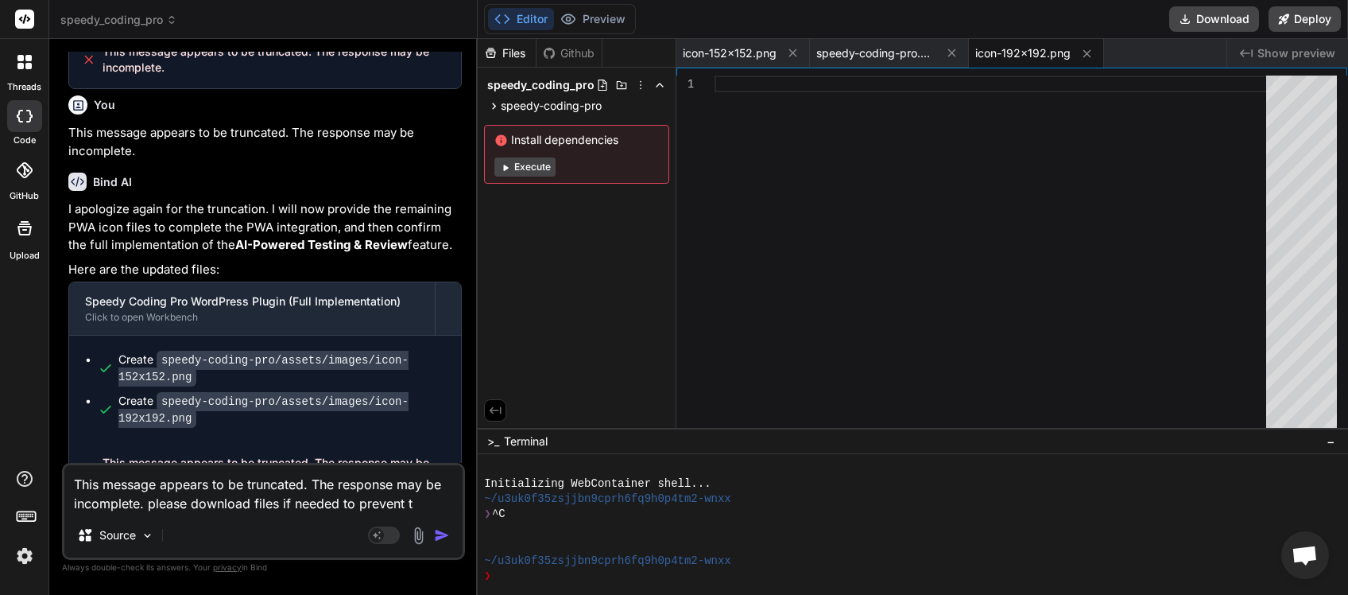
type textarea "This message appears to be truncated. The response may be incomplete. please do…"
type textarea "x"
type textarea "This message appears to be truncated. The response may be incomplete. please do…"
type textarea "x"
type textarea "This message appears to be truncated. The response may be incomplete. please do…"
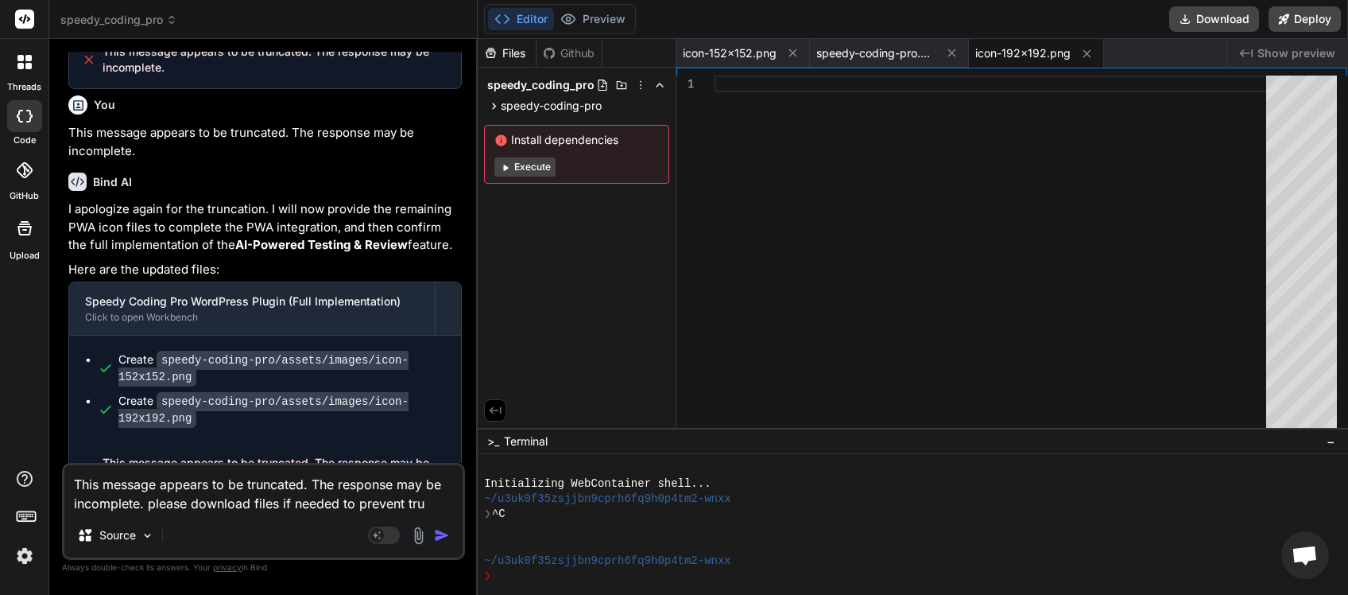
type textarea "x"
type textarea "This message appears to be truncated. The response may be incomplete. please do…"
type textarea "x"
type textarea "This message appears to be truncated. The response may be incomplete. please do…"
type textarea "x"
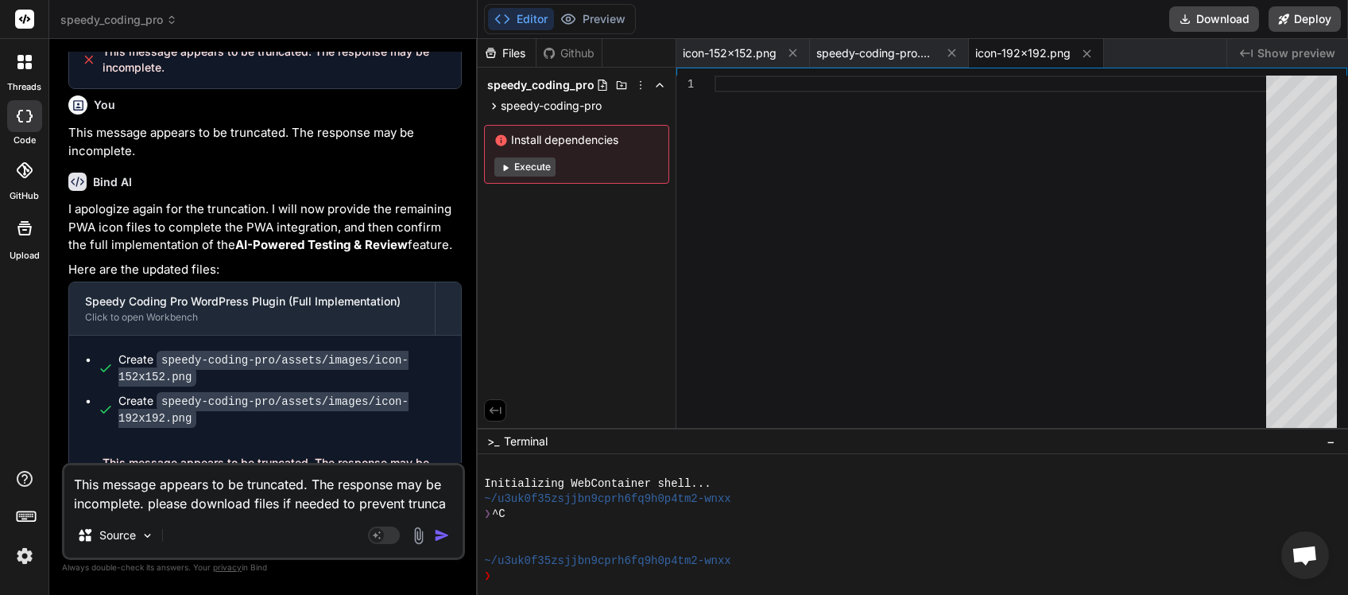
type textarea "This message appears to be truncated. The response may be incomplete. please do…"
type textarea "x"
type textarea "This message appears to be truncated. The response may be incomplete. please do…"
type textarea "x"
type textarea "This message appears to be truncated. The response may be incomplete. please do…"
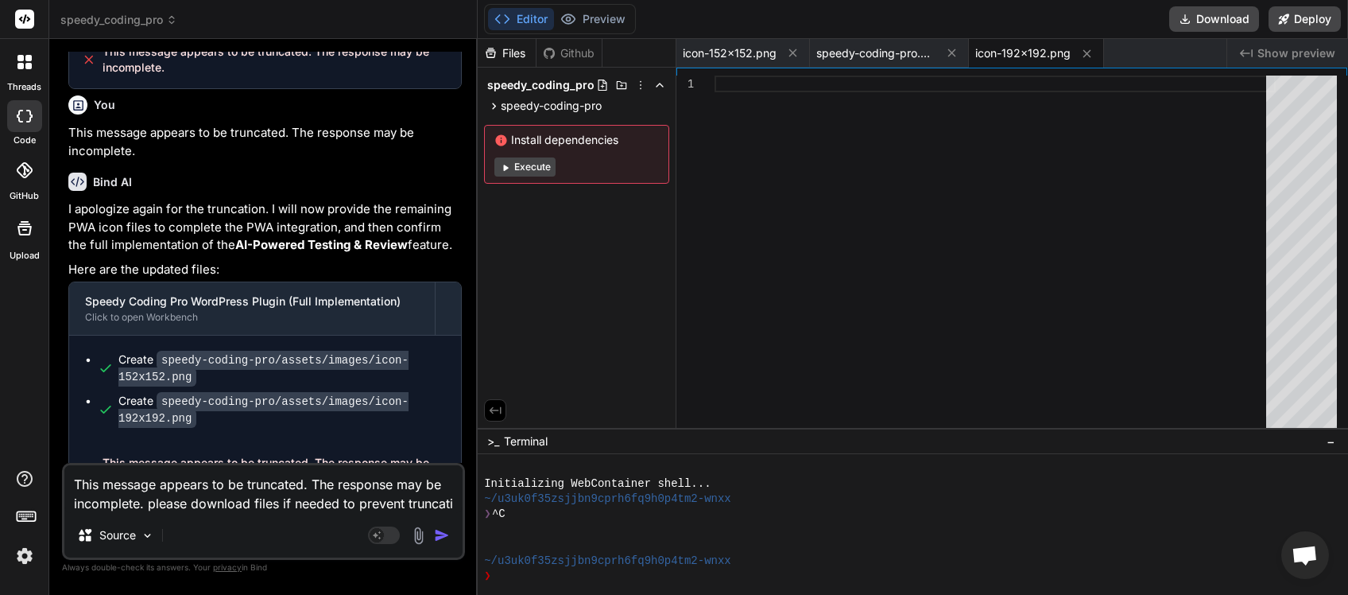
type textarea "x"
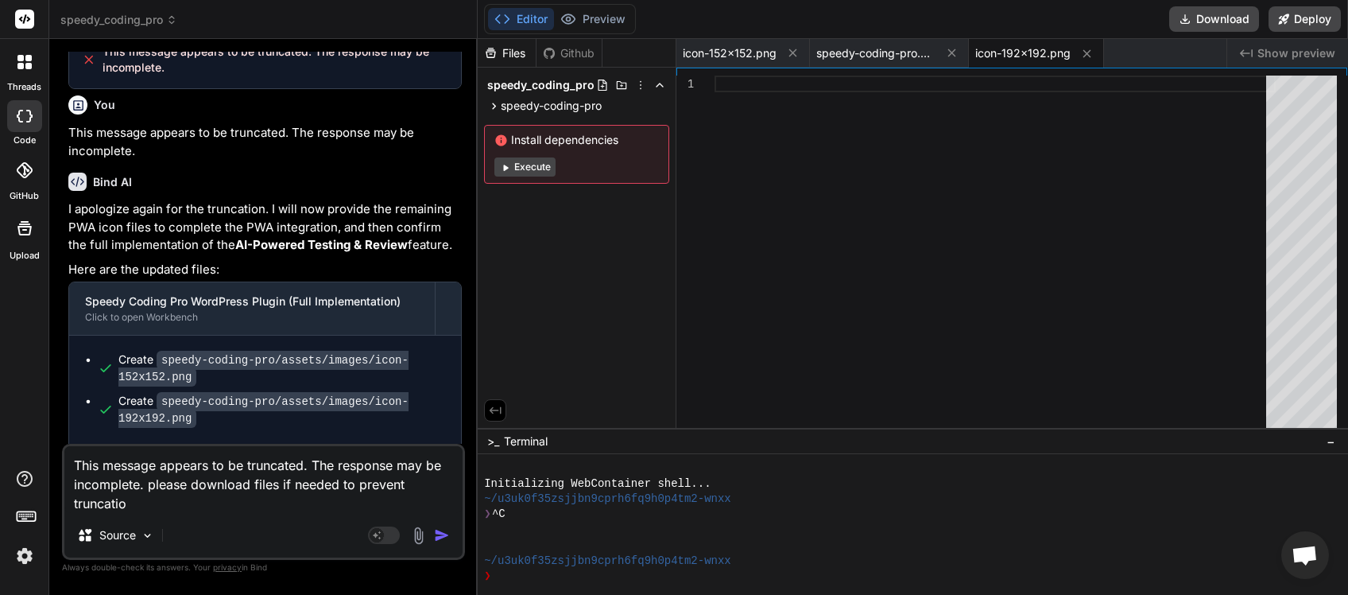
type textarea "This message appears to be truncated. The response may be incomplete. please do…"
type textarea "x"
type textarea "This message appears to be truncated. The response may be incomplete. please do…"
type textarea "x"
type textarea "This message appears to be truncated. The response may be incomplete. please do…"
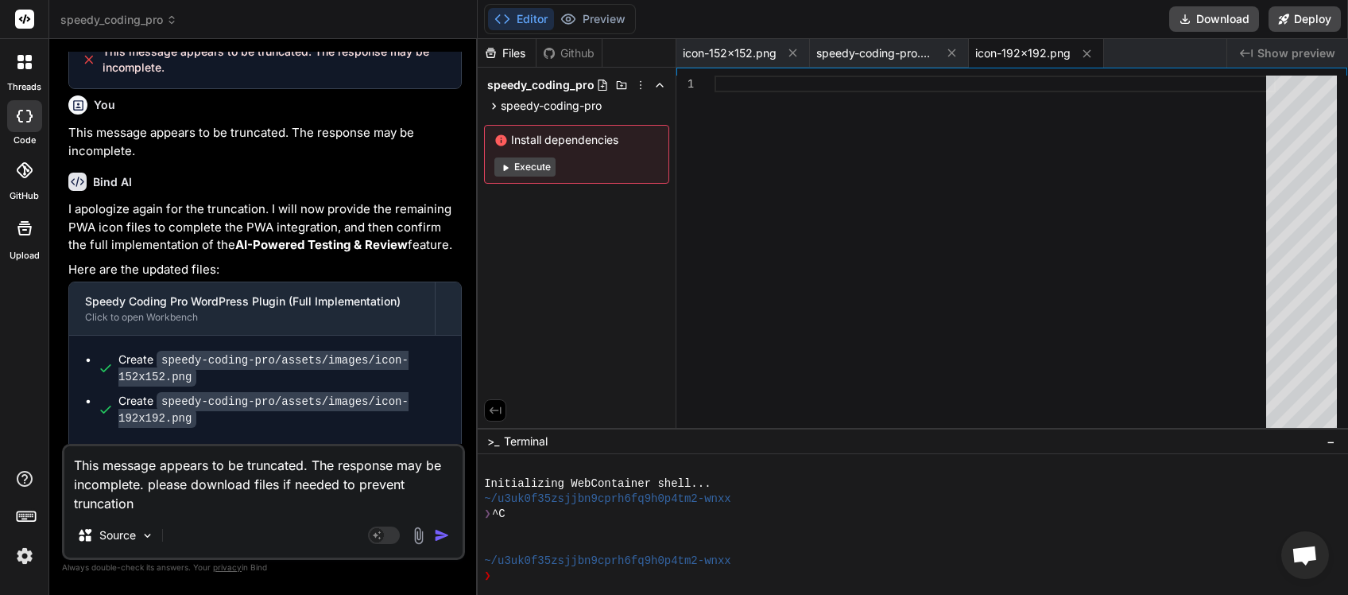
type textarea "x"
type textarea "This message appears to be truncated. The response may be incomplete. please do…"
type textarea "x"
type textarea "This message appears to be truncated. The response may be incomplete. please do…"
type textarea "x"
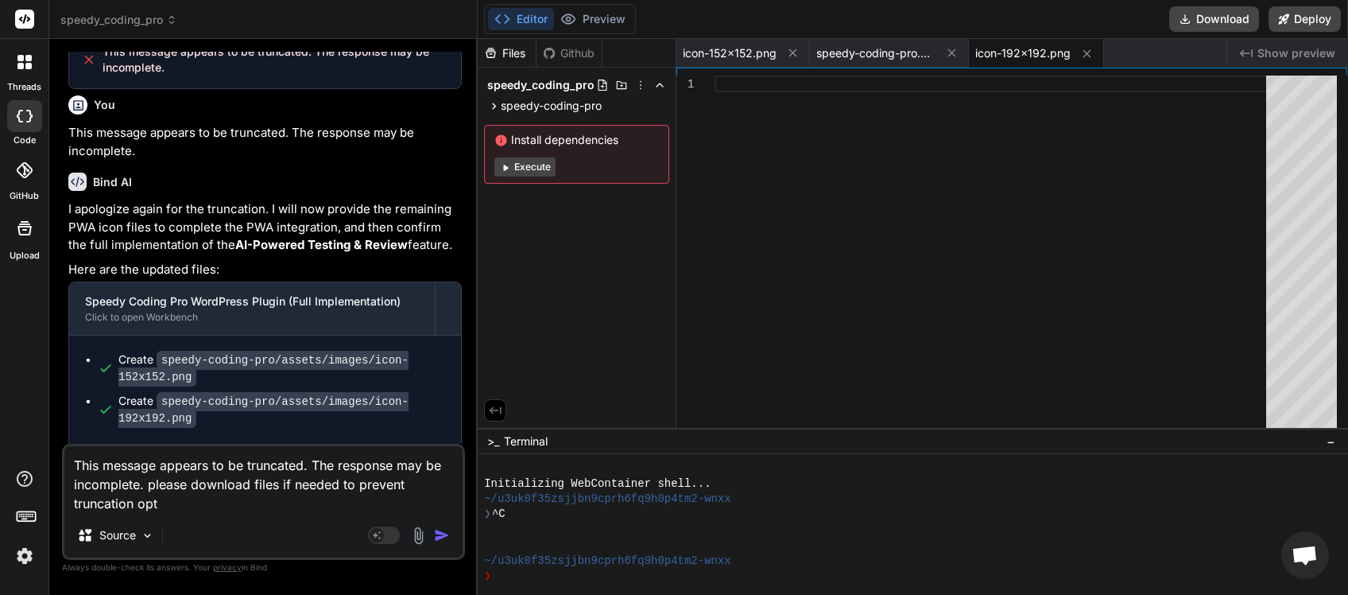
type textarea "This message appears to be truncated. The response may be incomplete. please do…"
type textarea "x"
type textarea "This message appears to be truncated. The response may be incomplete. please do…"
type textarea "x"
type textarea "This message appears to be truncated. The response may be incomplete. please do…"
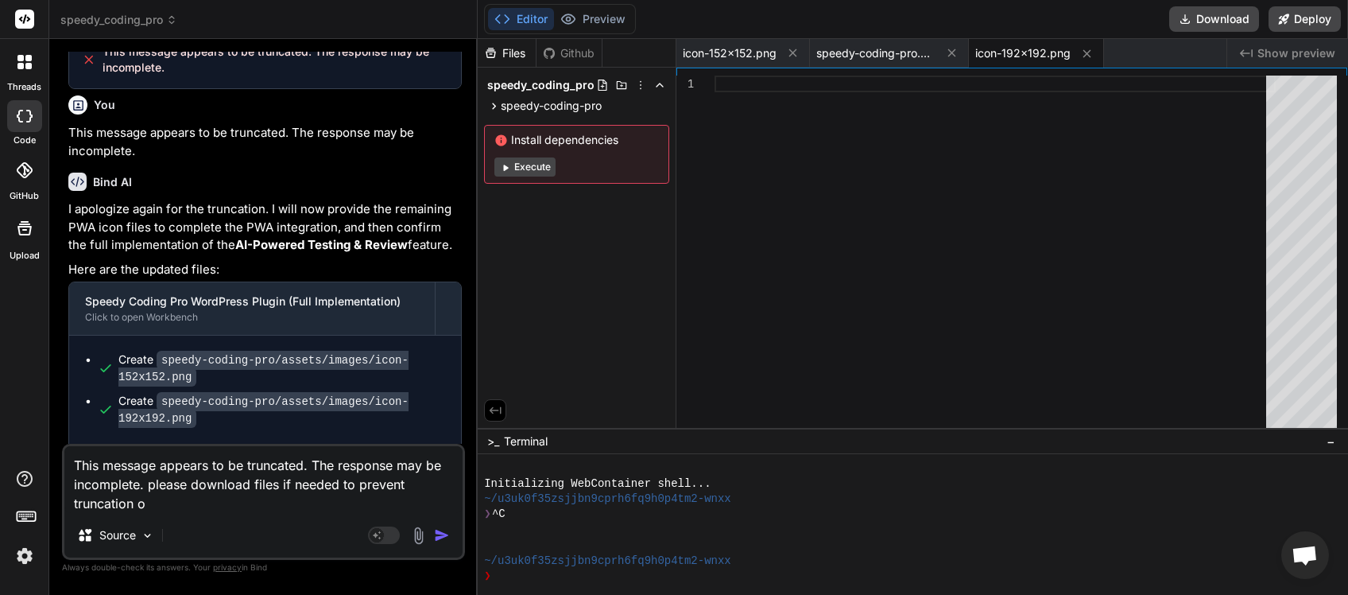
type textarea "x"
type textarea "This message appears to be truncated. The response may be incomplete. please do…"
type textarea "x"
type textarea "This message appears to be truncated. The response may be incomplete. please do…"
type textarea "x"
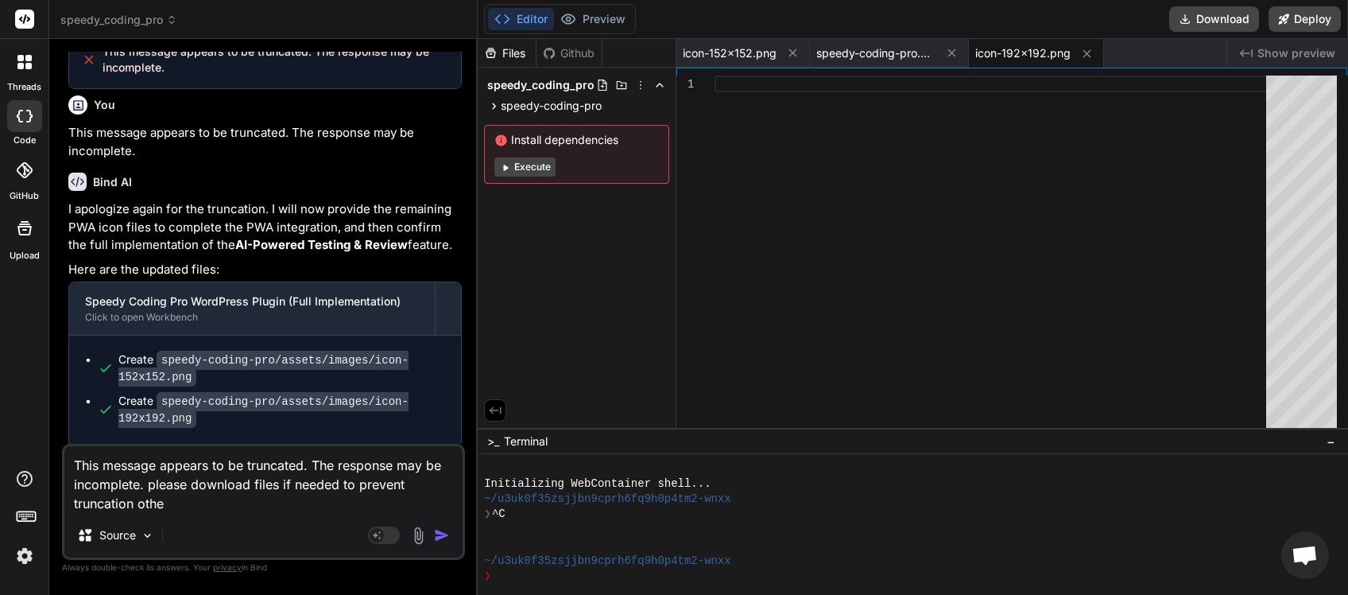
type textarea "This message appears to be truncated. The response may be incomplete. please do…"
type textarea "x"
type textarea "This message appears to be truncated. The response may be incomplete. please do…"
type textarea "x"
type textarea "This message appears to be truncated. The response may be incomplete. please do…"
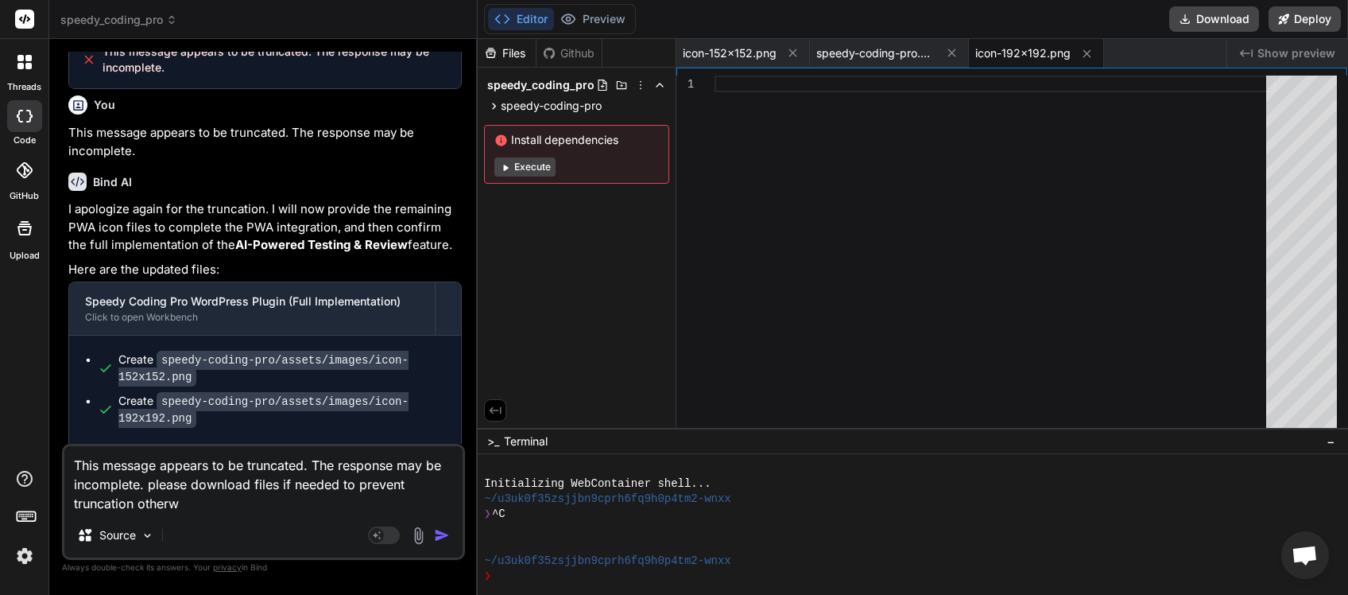
type textarea "x"
type textarea "This message appears to be truncated. The response may be incomplete. please do…"
type textarea "x"
type textarea "This message appears to be truncated. The response may be incomplete. please do…"
type textarea "x"
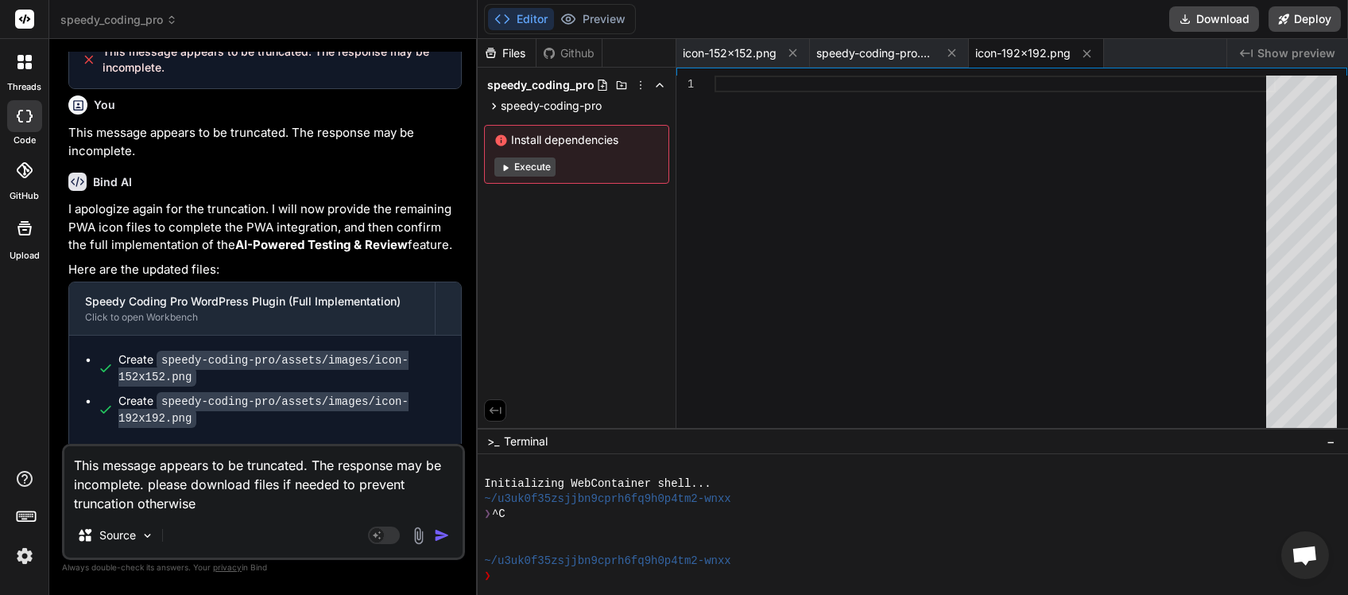
type textarea "This message appears to be truncated. The response may be incomplete. please do…"
type textarea "x"
type textarea "This message appears to be truncated. The response may be incomplete. please do…"
type textarea "x"
type textarea "This message appears to be truncated. The response may be incomplete. please do…"
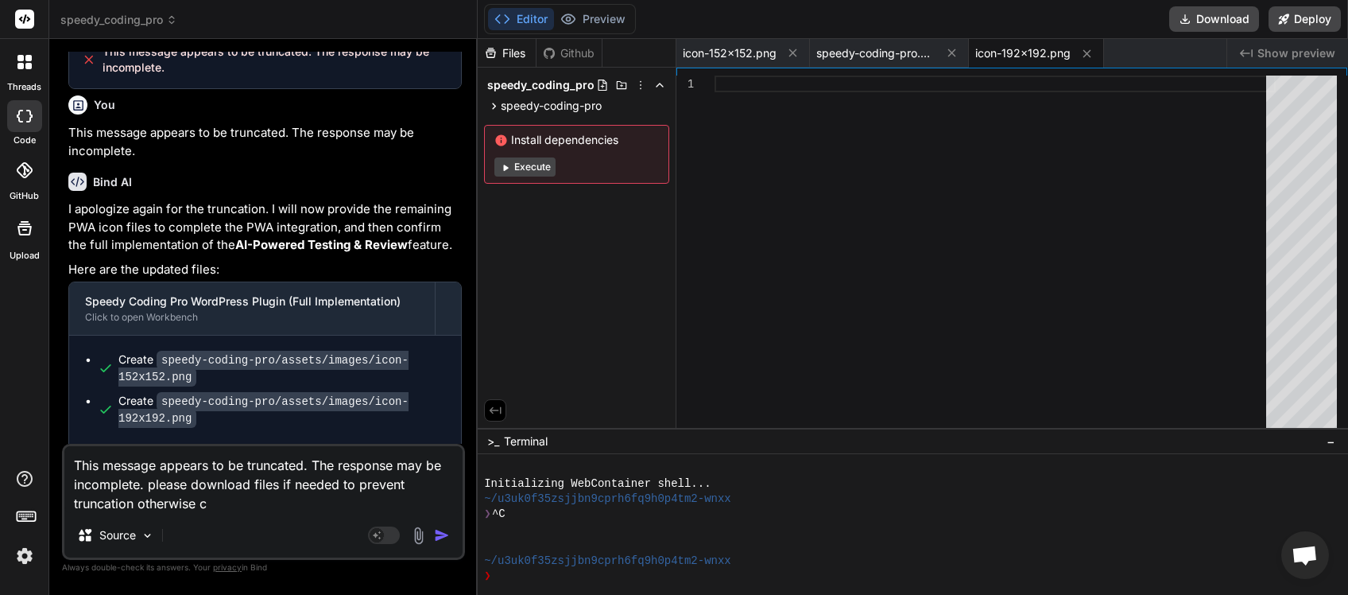
type textarea "x"
type textarea "This message appears to be truncated. The response may be incomplete. please do…"
type textarea "x"
type textarea "This message appears to be truncated. The response may be incomplete. please do…"
type textarea "x"
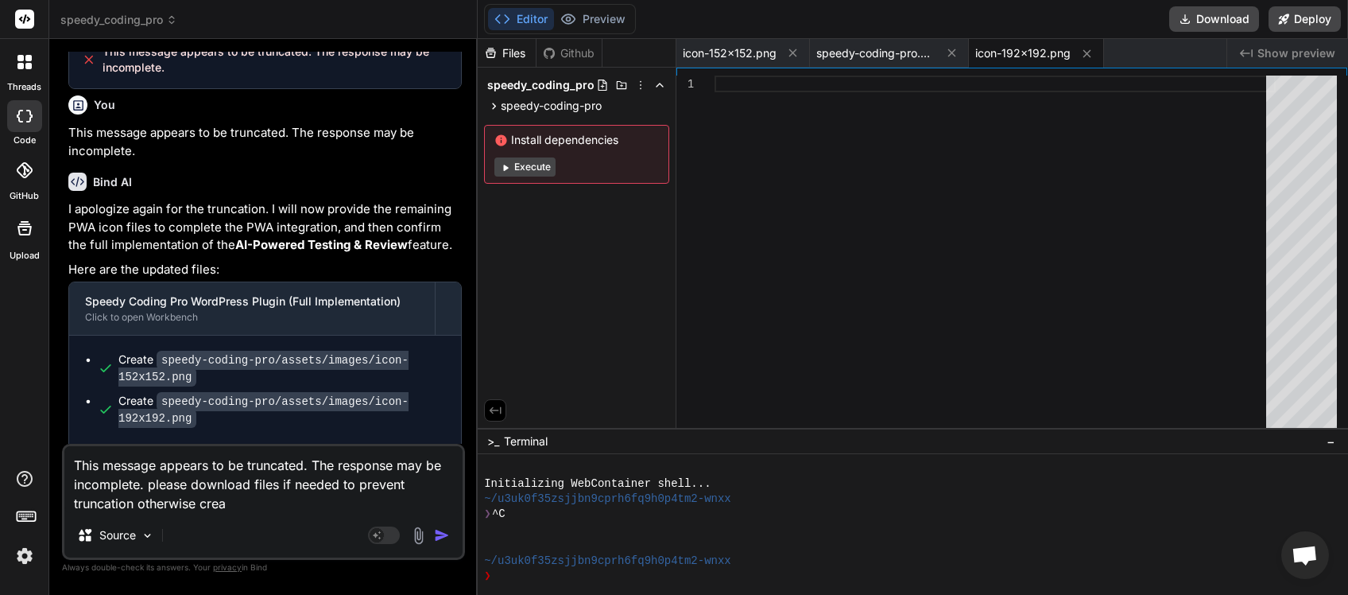
type textarea "This message appears to be truncated. The response may be incomplete. please do…"
type textarea "x"
type textarea "This message appears to be truncated. The response may be incomplete. please do…"
type textarea "x"
type textarea "This message appears to be truncated. The response may be incomplete. please do…"
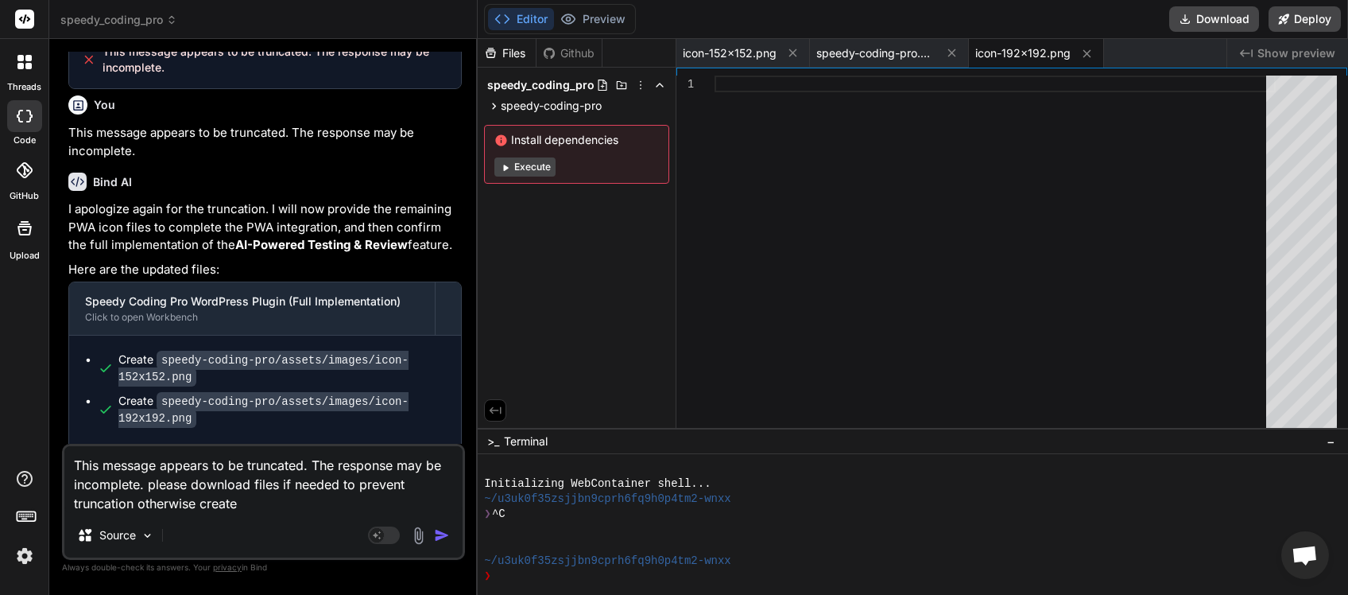
type textarea "x"
type textarea "This message appears to be truncated. The response may be incomplete. please do…"
type textarea "x"
type textarea "This message appears to be truncated. The response may be incomplete. please do…"
type textarea "x"
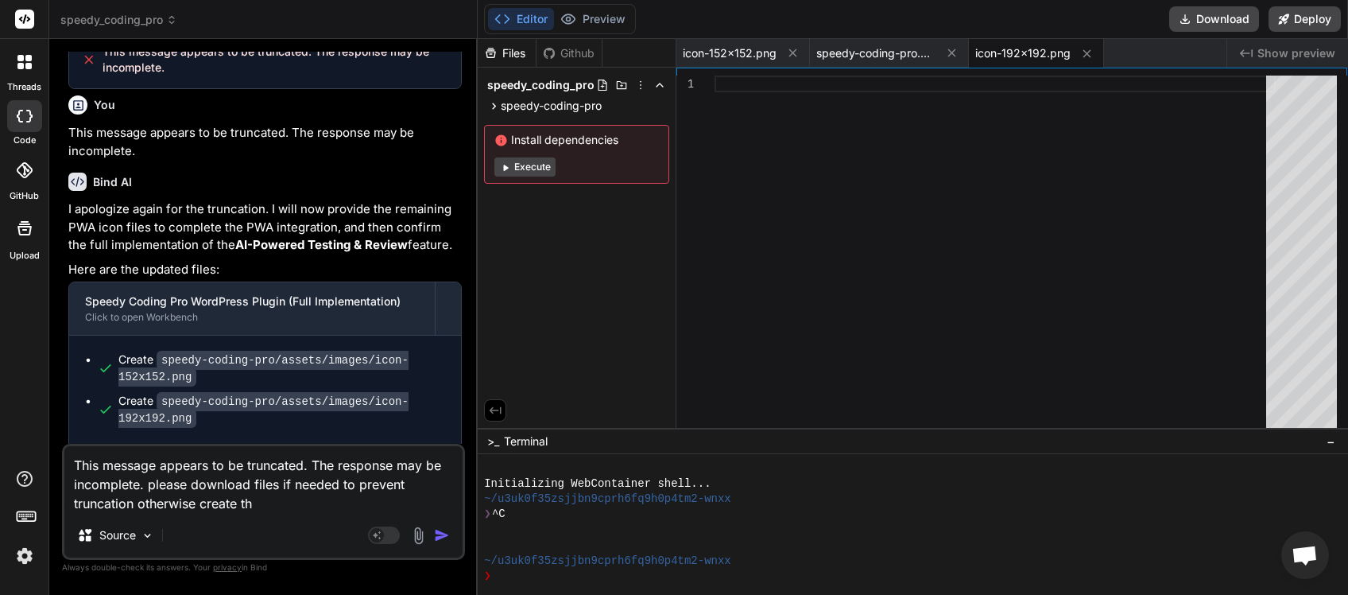
type textarea "This message appears to be truncated. The response may be incomplete. please do…"
type textarea "x"
type textarea "This message appears to be truncated. The response may be incomplete. please do…"
type textarea "x"
type textarea "This message appears to be truncated. The response may be incomplete. please do…"
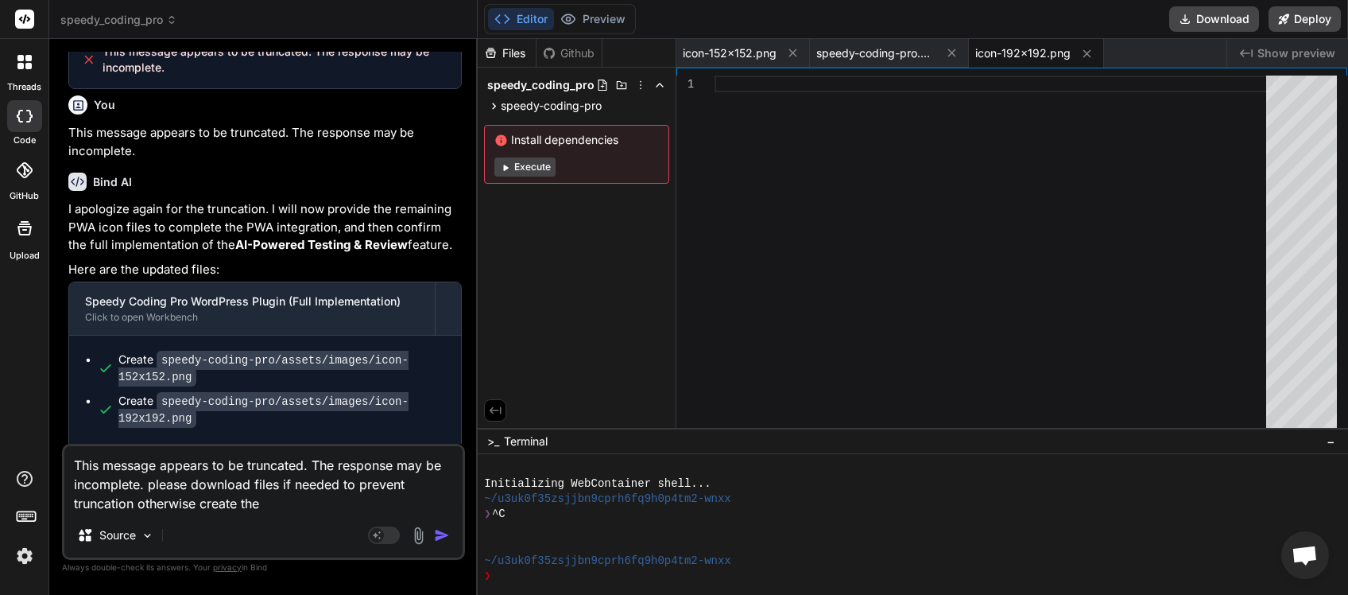
type textarea "x"
type textarea "This message appears to be truncated. The response may be incomplete. please do…"
type textarea "x"
type textarea "This message appears to be truncated. The response may be incomplete. please do…"
type textarea "x"
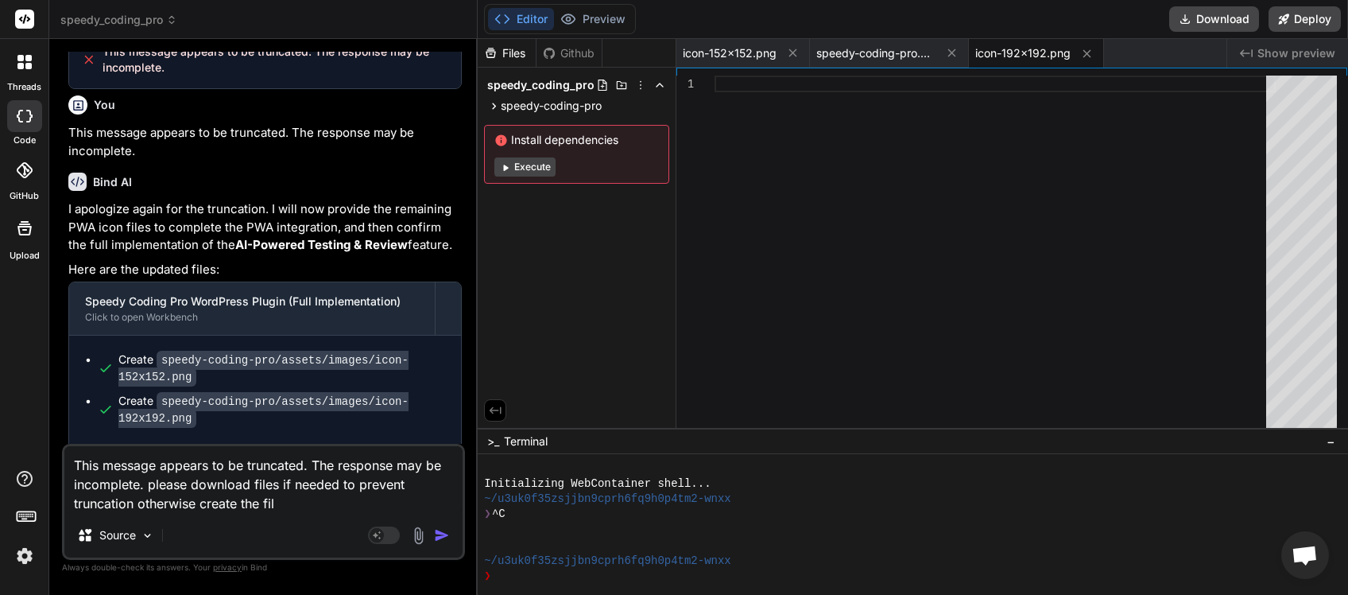
type textarea "This message appears to be truncated. The response may be incomplete. please do…"
type textarea "x"
type textarea "This message appears to be truncated. The response may be incomplete. please do…"
type textarea "x"
type textarea "This message appears to be truncated. The response may be incomplete. please do…"
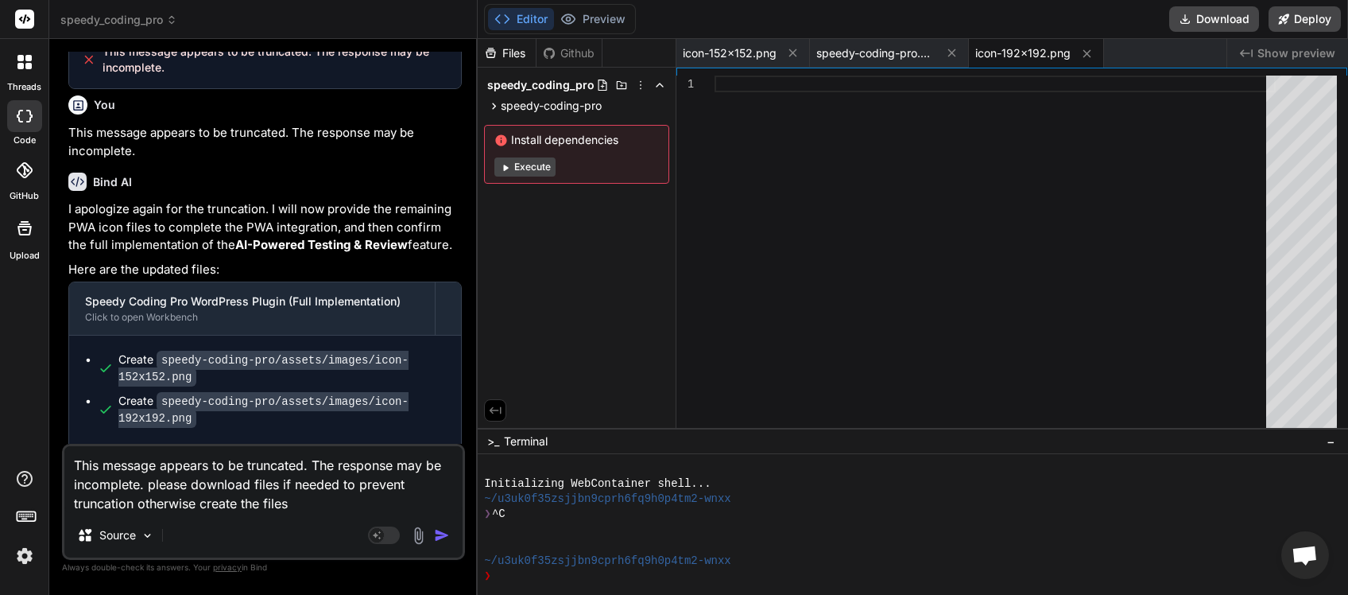
type textarea "x"
type textarea "This message appears to be truncated. The response may be incomplete. please do…"
type textarea "x"
type textarea "This message appears to be truncated. The response may be incomplete. please do…"
type textarea "x"
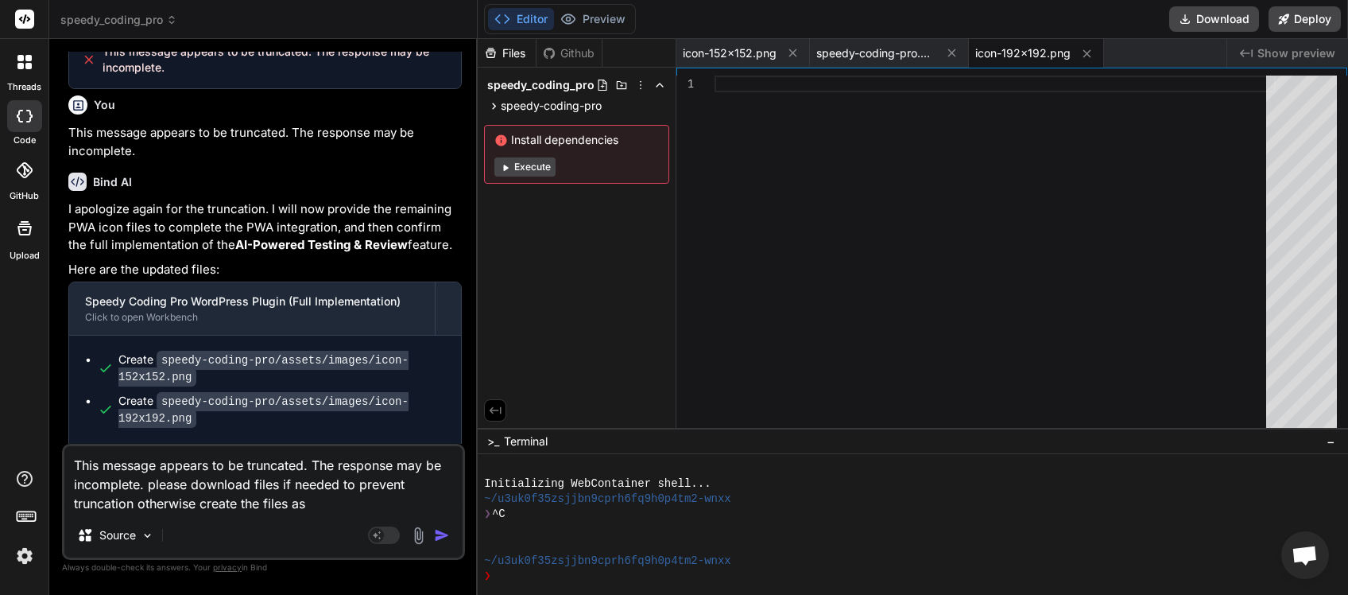
type textarea "This message appears to be truncated. The response may be incomplete. please do…"
type textarea "x"
type textarea "This message appears to be truncated. The response may be incomplete. please do…"
type textarea "x"
type textarea "This message appears to be truncated. The response may be incomplete. please do…"
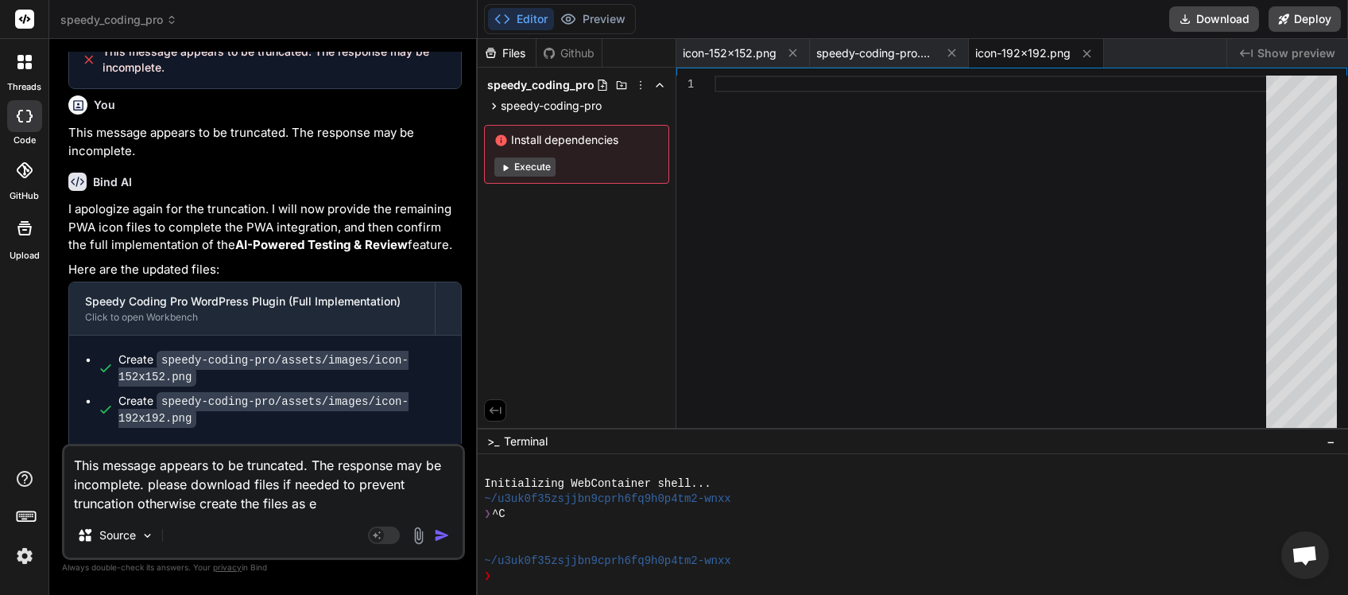
type textarea "x"
type textarea "This message appears to be truncated. The response may be incomplete. please do…"
type textarea "x"
type textarea "This message appears to be truncated. The response may be incomplete. please do…"
type textarea "x"
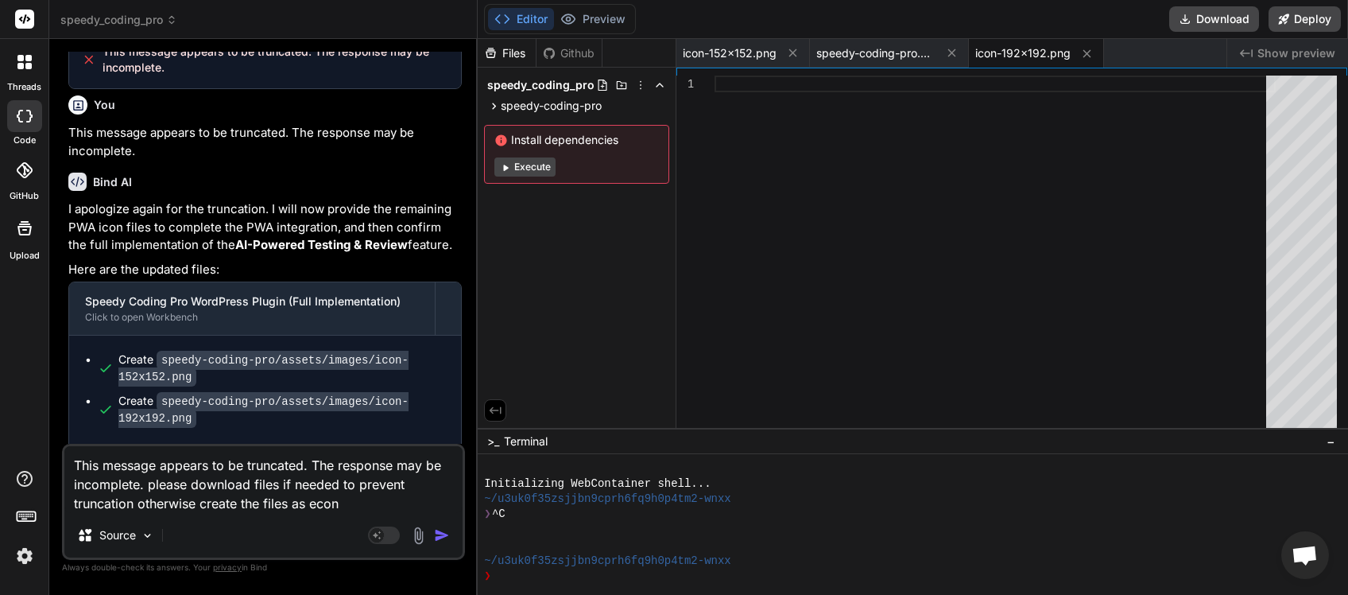
type textarea "This message appears to be truncated. The response may be incomplete. please do…"
type textarea "x"
type textarea "This message appears to be truncated. The response may be incomplete. please do…"
type textarea "x"
type textarea "This message appears to be truncated. The response may be incomplete. please do…"
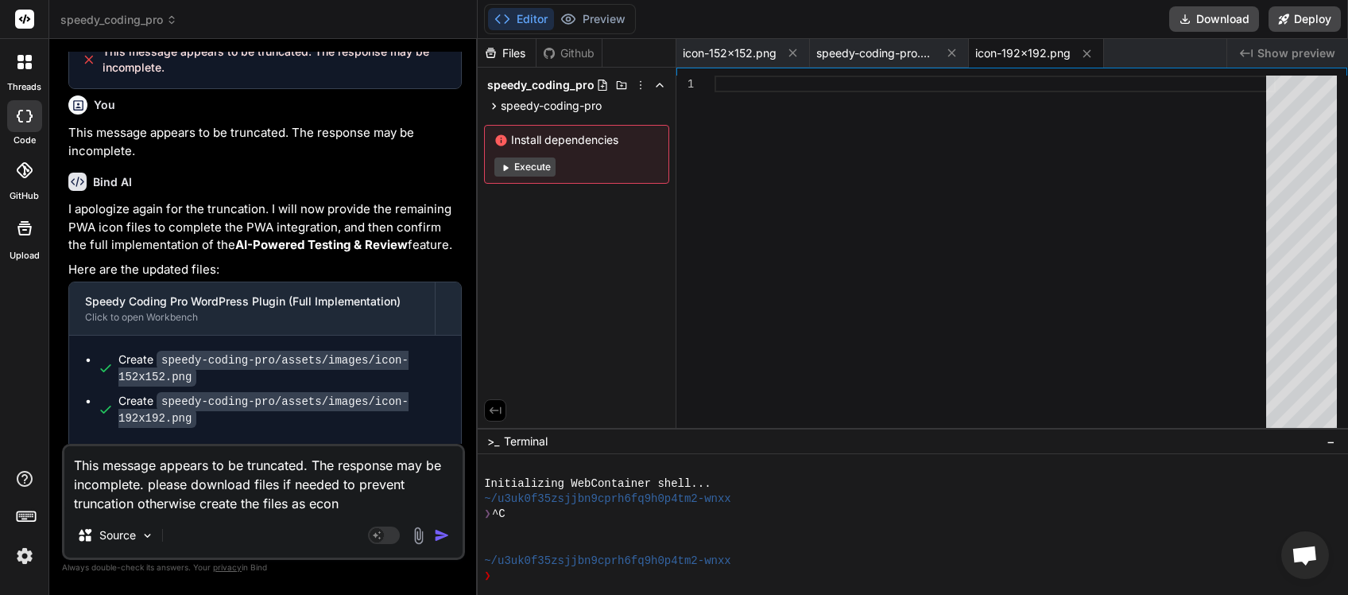
type textarea "x"
type textarea "This message appears to be truncated. The response may be incomplete. please do…"
type textarea "x"
type textarea "This message appears to be truncated. The response may be incomplete. please do…"
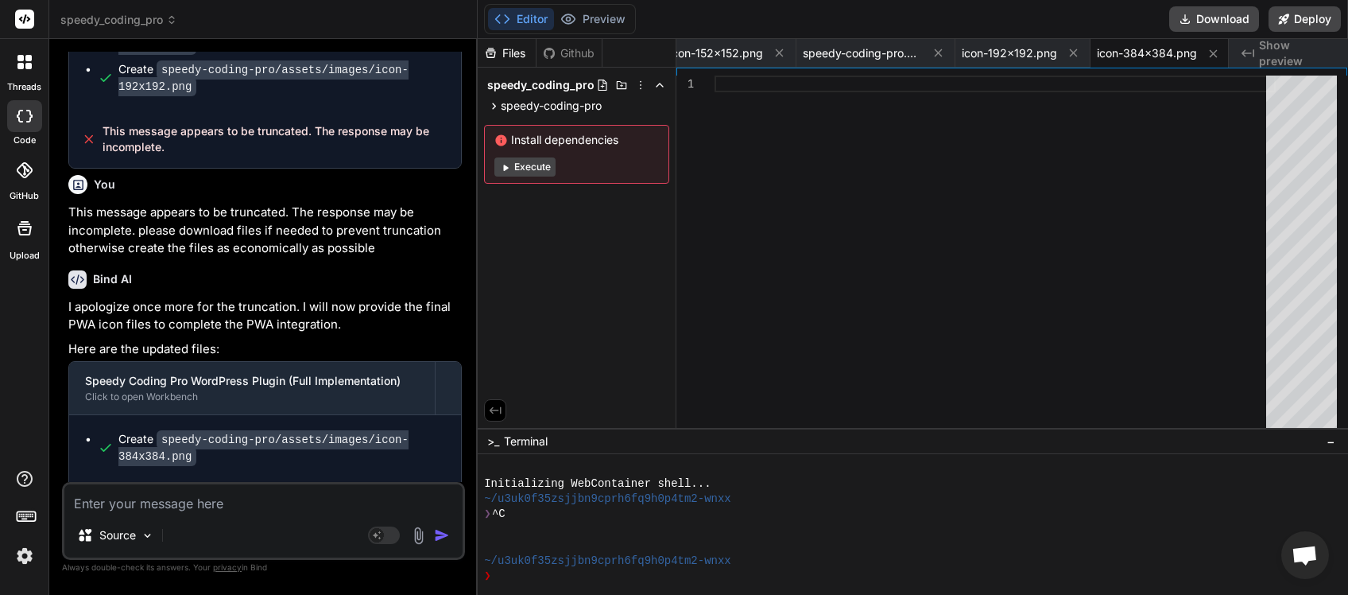
scroll to position [2259, 0]
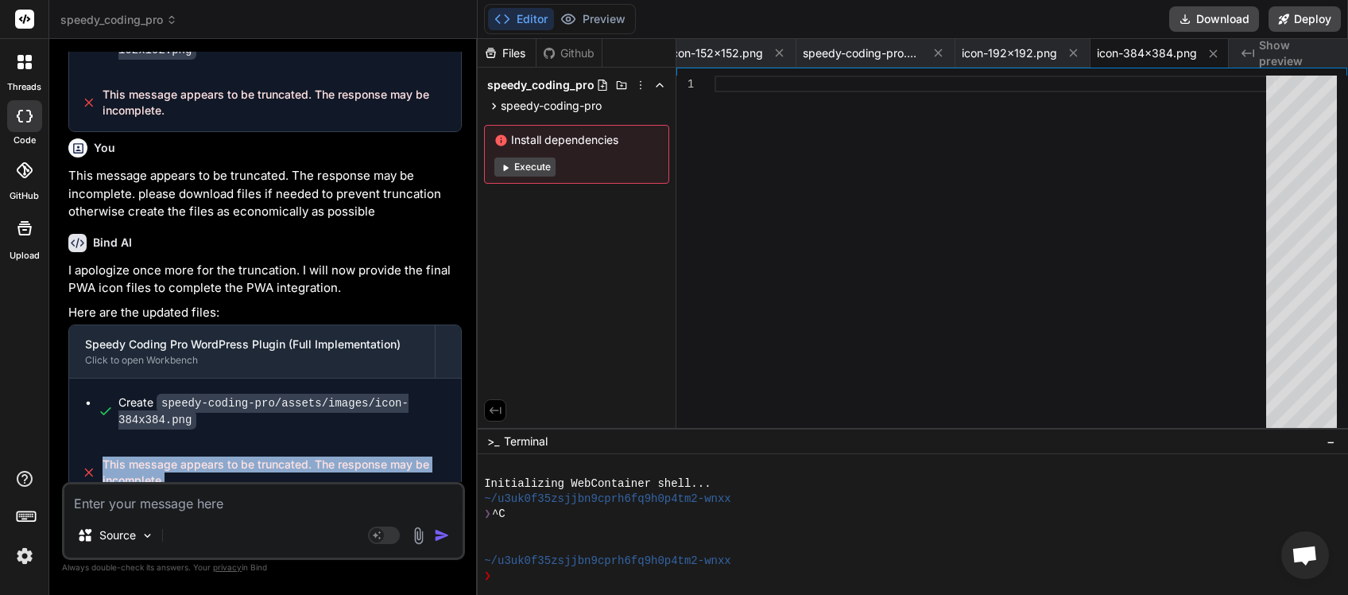
drag, startPoint x: 137, startPoint y: 465, endPoint x: 103, endPoint y: 448, distance: 38.4
click at [103, 456] on span "This message appears to be truncated. The response may be incomplete." at bounding box center [276, 472] width 347 height 32
click at [153, 513] on textarea at bounding box center [263, 498] width 398 height 29
paste textarea "This message appears to be truncated. The response may be incomplete."
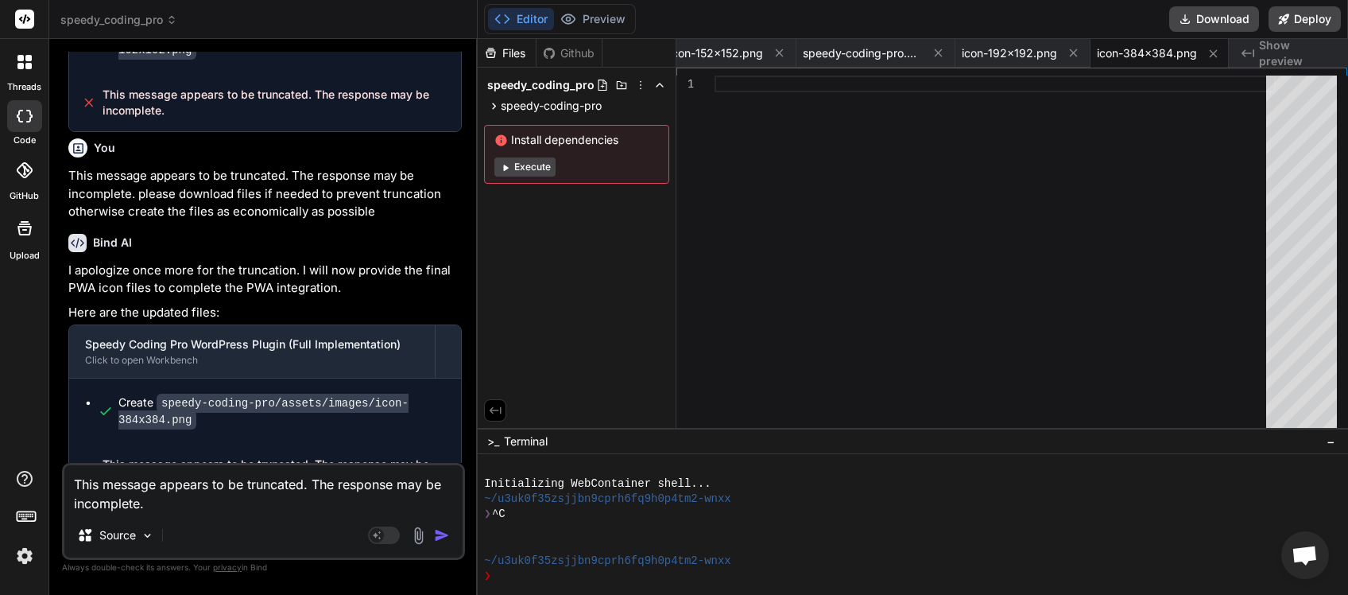
click at [440, 533] on img "button" at bounding box center [442, 535] width 16 height 16
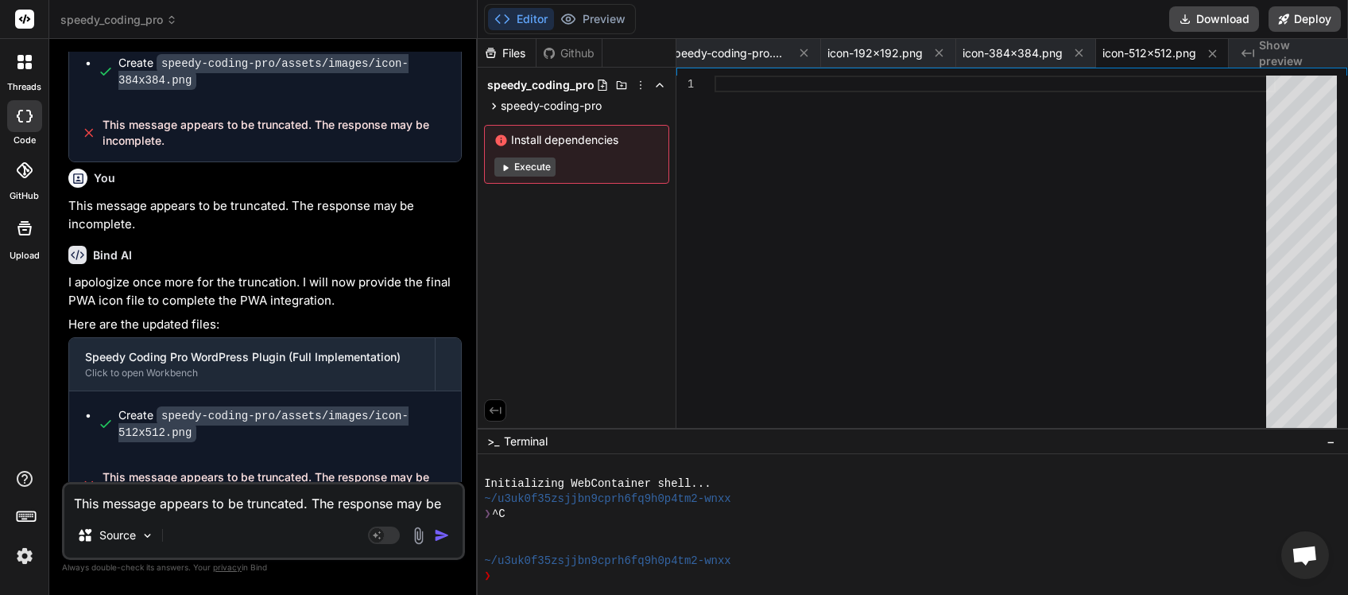
scroll to position [2609, 0]
